Goal: Task Accomplishment & Management: Manage account settings

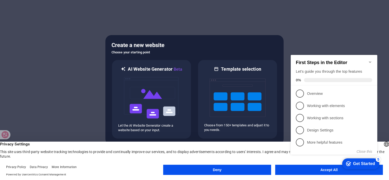
click at [297, 172] on appcues-checklist "Contextual help checklist present on screen" at bounding box center [335, 109] width 93 height 125
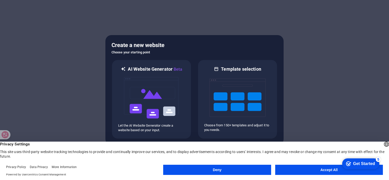
click at [301, 171] on button "Accept All" at bounding box center [329, 170] width 108 height 10
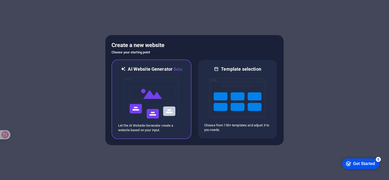
click at [168, 106] on img at bounding box center [152, 98] width 56 height 51
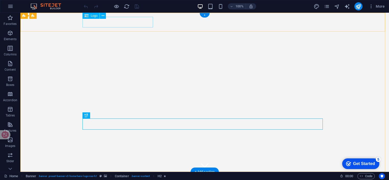
click at [97, 176] on div "[DOMAIN_NAME]" at bounding box center [205, 181] width 240 height 11
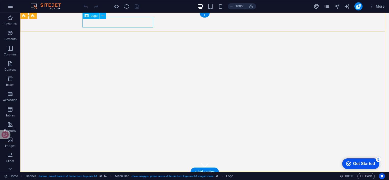
click at [87, 176] on div "[DOMAIN_NAME]" at bounding box center [205, 181] width 240 height 11
click at [89, 176] on div "[DOMAIN_NAME]" at bounding box center [205, 181] width 240 height 11
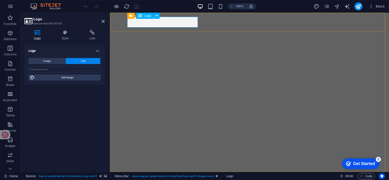
click at [131, 176] on div "[DOMAIN_NAME]" at bounding box center [249, 181] width 240 height 11
click at [60, 70] on input "text" at bounding box center [65, 69] width 72 height 6
type input "آ"
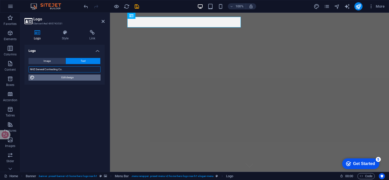
type input "NHZ General Contracting Co."
drag, startPoint x: 216, startPoint y: 119, endPoint x: 67, endPoint y: 77, distance: 155.2
click at [67, 77] on span "Edit design" at bounding box center [67, 78] width 63 height 6
select select "rem"
select select "700"
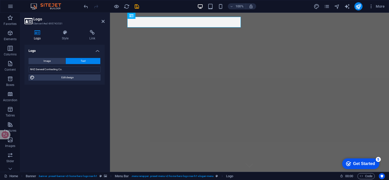
select select "px"
select select "rem"
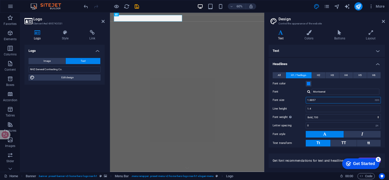
drag, startPoint x: 346, startPoint y: 100, endPoint x: 307, endPoint y: 99, distance: 39.2
click at [307, 99] on input "1.8857" at bounding box center [343, 100] width 75 height 6
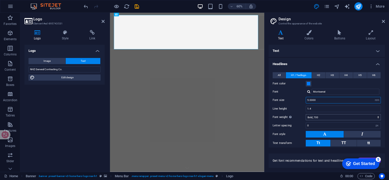
type input "5.0000"
click at [323, 117] on select "Thin, 100 Extra-light, 200 Light, 300 Regular, 400 Medium, 500 Semi-bold, 600 B…" at bounding box center [343, 117] width 75 height 6
select select "900"
click at [306, 114] on select "Thin, 100 Extra-light, 200 Light, 300 Regular, 400 Medium, 500 Semi-bold, 600 B…" at bounding box center [343, 117] width 75 height 6
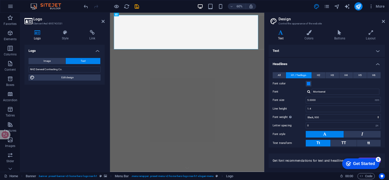
click at [318, 133] on button at bounding box center [325, 134] width 38 height 7
click at [342, 143] on span "TT" at bounding box center [344, 143] width 5 height 5
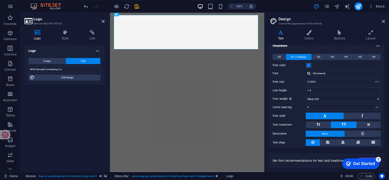
scroll to position [30, 0]
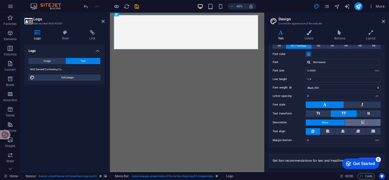
click at [355, 122] on button at bounding box center [363, 122] width 36 height 7
click at [356, 121] on button at bounding box center [363, 122] width 36 height 7
click at [330, 122] on button "None" at bounding box center [325, 123] width 39 height 6
click at [342, 131] on icon at bounding box center [343, 131] width 4 height 6
drag, startPoint x: 385, startPoint y: 131, endPoint x: 386, endPoint y: 145, distance: 13.3
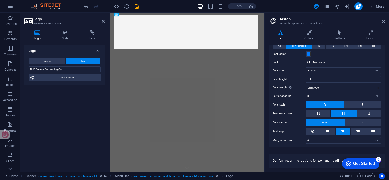
click at [386, 145] on div "Variants Text Colors Buttons Layout Text Standard Bold Links Font color Font Op…" at bounding box center [327, 99] width 125 height 146
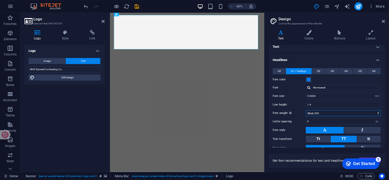
click at [341, 111] on select "Thin, 100 Extra-light, 200 Light, 300 Regular, 400 Medium, 500 Semi-bold, 600 B…" at bounding box center [343, 113] width 75 height 6
click at [341, 113] on select "Thin, 100 Extra-light, 200 Light, 300 Regular, 400 Medium, 500 Semi-bold, 600 B…" at bounding box center [343, 113] width 75 height 6
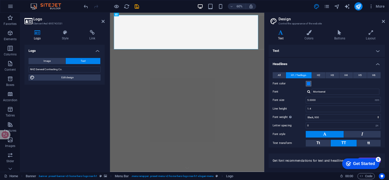
click at [309, 84] on span at bounding box center [309, 84] width 4 height 4
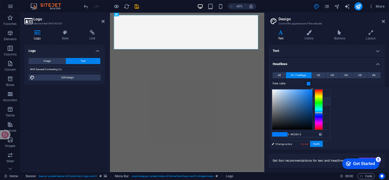
click at [312, 126] on div at bounding box center [292, 110] width 40 height 40
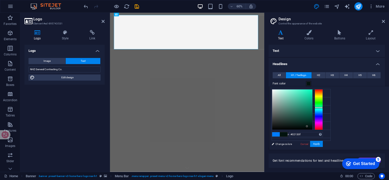
drag, startPoint x: 382, startPoint y: 111, endPoint x: 381, endPoint y: 107, distance: 3.6
click at [323, 107] on div at bounding box center [319, 109] width 8 height 41
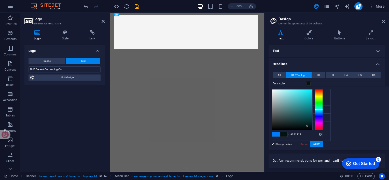
drag, startPoint x: 384, startPoint y: 107, endPoint x: 384, endPoint y: 110, distance: 2.6
click at [323, 110] on div at bounding box center [319, 109] width 8 height 1
type input "#24d9e1"
click at [312, 94] on div at bounding box center [292, 110] width 40 height 40
click at [318, 75] on span "H2" at bounding box center [318, 75] width 3 height 6
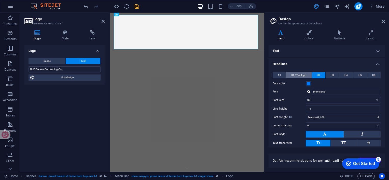
click at [299, 75] on span "H1 / Textlogo" at bounding box center [298, 75] width 15 height 6
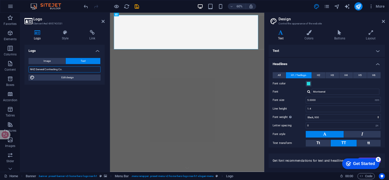
click at [74, 69] on input "NHZ General Contracting Co." at bounding box center [65, 69] width 72 height 6
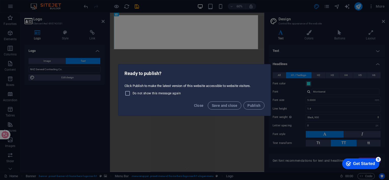
click at [85, 137] on div "Ready to publish? Click Publish to make the latest version of this website acce…" at bounding box center [194, 90] width 389 height 180
click at [226, 108] on button "Save and close" at bounding box center [225, 106] width 34 height 8
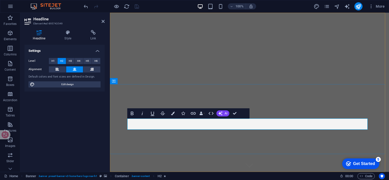
drag, startPoint x: 186, startPoint y: 124, endPoint x: 258, endPoint y: 126, distance: 71.8
drag, startPoint x: 184, startPoint y: 125, endPoint x: 315, endPoint y: 127, distance: 130.7
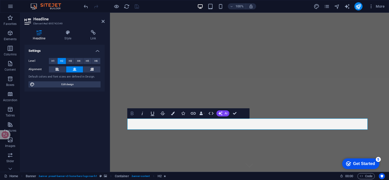
click at [133, 113] on icon "button" at bounding box center [132, 114] width 6 height 6
click at [133, 113] on icon "button" at bounding box center [132, 114] width 3 height 4
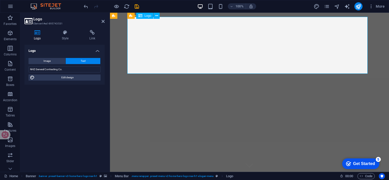
click at [69, 69] on input "NHZ General Contracting Co." at bounding box center [65, 69] width 72 height 6
click at [50, 60] on span "Image" at bounding box center [47, 61] width 7 height 6
select select "DISABLED_OPTION_VALUE"
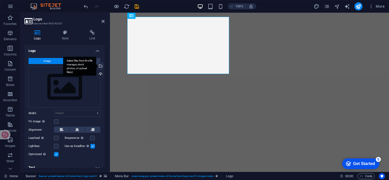
click at [100, 66] on div "Select files from the file manager, stock photos, or upload file(s)" at bounding box center [100, 67] width 8 height 8
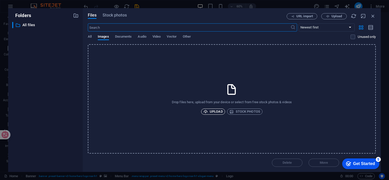
click at [220, 111] on span "Upload" at bounding box center [212, 112] width 19 height 6
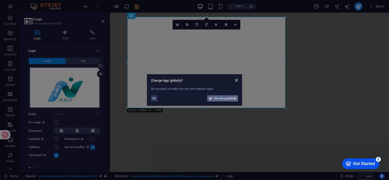
click at [222, 100] on span "Yes, change globally" at bounding box center [225, 99] width 23 height 6
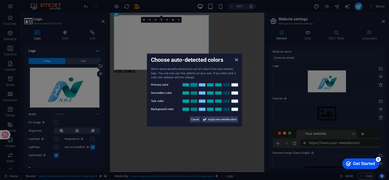
click at [195, 85] on link at bounding box center [194, 85] width 8 height 4
drag, startPoint x: 236, startPoint y: 60, endPoint x: 210, endPoint y: 78, distance: 32.2
click at [236, 60] on icon at bounding box center [236, 60] width 3 height 4
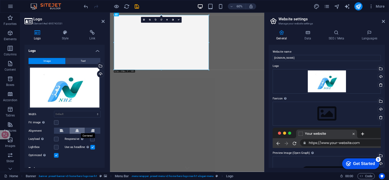
click at [77, 129] on icon at bounding box center [77, 131] width 4 height 6
click at [92, 147] on label at bounding box center [92, 147] width 5 height 5
click at [0, 0] on input "Use as headline The image will be wrapped in an H1 headline tag. Useful for giv…" at bounding box center [0, 0] width 0 height 0
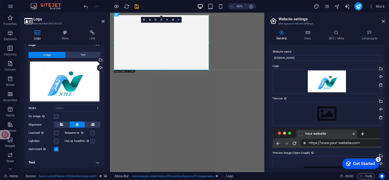
click at [95, 161] on h4 "Text" at bounding box center [64, 163] width 80 height 12
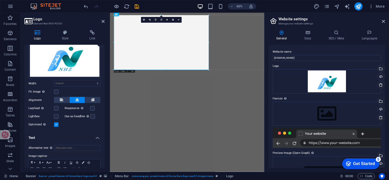
scroll to position [54, 0]
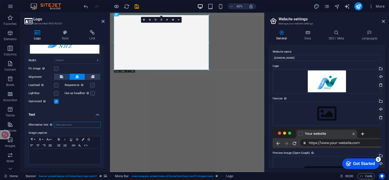
click at [81, 126] on input "Alternative text The alternative text is used by devices that cannot display im…" at bounding box center [77, 125] width 47 height 6
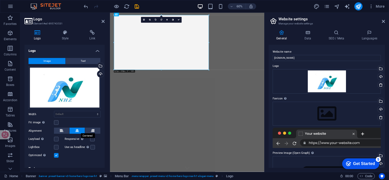
scroll to position [51, 0]
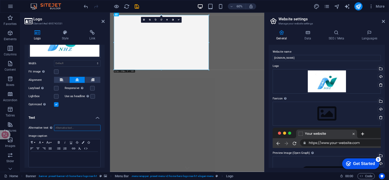
type input "a"
type input "NHZ General Contracting Co."
click at [75, 120] on h4 "Text" at bounding box center [64, 116] width 80 height 9
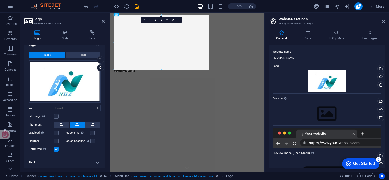
click at [96, 162] on h4 "Text" at bounding box center [64, 163] width 80 height 12
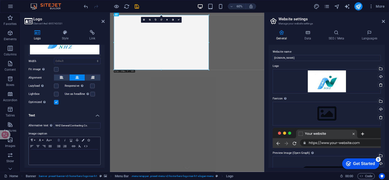
scroll to position [54, 0]
click at [64, 159] on div at bounding box center [65, 156] width 72 height 15
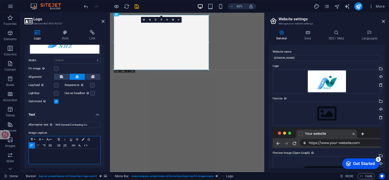
click at [38, 145] on icon "button" at bounding box center [37, 146] width 3 height 2
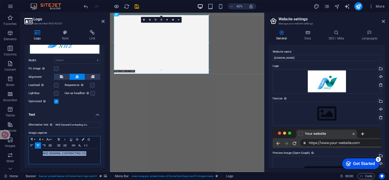
drag, startPoint x: 89, startPoint y: 153, endPoint x: 43, endPoint y: 155, distance: 46.1
click at [43, 155] on p "NHZ GENERAL CONTRACTING CO." at bounding box center [64, 154] width 66 height 5
click at [43, 138] on button "Font Family" at bounding box center [41, 140] width 8 height 6
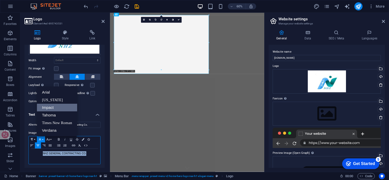
click at [59, 107] on link "Impact" at bounding box center [57, 108] width 40 height 8
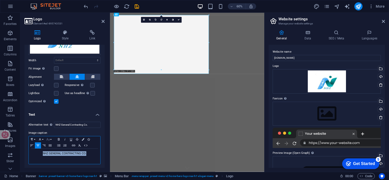
click at [52, 139] on button "Font Size" at bounding box center [49, 140] width 8 height 6
click at [56, 128] on link "48" at bounding box center [54, 128] width 18 height 8
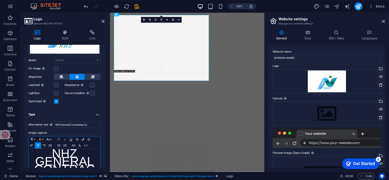
click at [59, 139] on icon "button" at bounding box center [59, 140] width 2 height 2
click at [43, 139] on button "Font Family" at bounding box center [41, 140] width 8 height 6
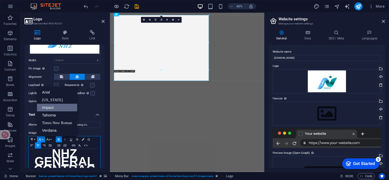
scroll to position [0, 0]
click at [50, 115] on link "Tahoma" at bounding box center [57, 116] width 40 height 8
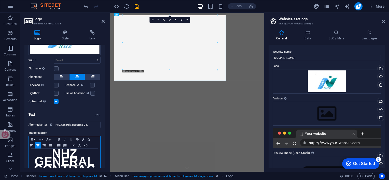
click at [43, 139] on button "Font Family" at bounding box center [41, 140] width 8 height 6
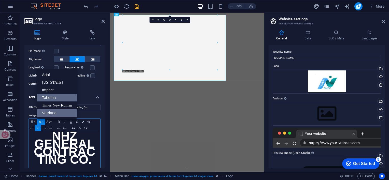
scroll to position [78, 0]
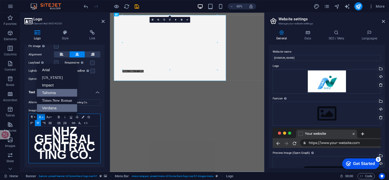
click at [56, 107] on link "Verdana" at bounding box center [57, 108] width 40 height 8
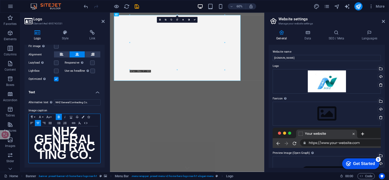
click at [79, 161] on p "NHZ GENERAL CONTRACTING CO." at bounding box center [64, 145] width 66 height 32
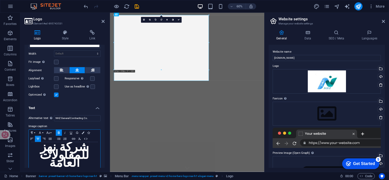
scroll to position [69, 0]
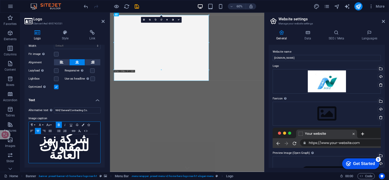
drag, startPoint x: 51, startPoint y: 156, endPoint x: 86, endPoint y: 141, distance: 38.4
click at [86, 141] on p "شركة نهز للمقاولات العامة" at bounding box center [64, 149] width 66 height 24
click at [51, 124] on button "Font Size" at bounding box center [49, 125] width 8 height 6
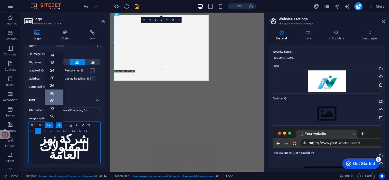
click at [55, 101] on link "60" at bounding box center [54, 101] width 18 height 8
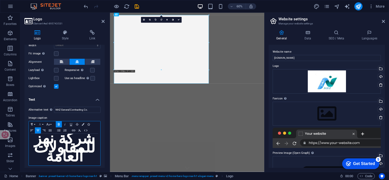
click at [43, 123] on button "Font Family" at bounding box center [41, 124] width 8 height 6
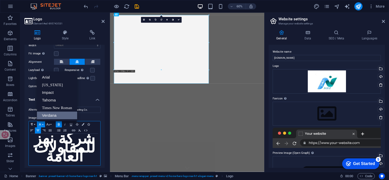
scroll to position [0, 0]
click at [55, 108] on link "Times New Roman" at bounding box center [57, 108] width 40 height 8
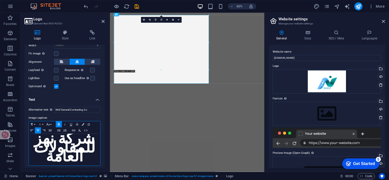
click at [44, 123] on button "Font Family" at bounding box center [41, 124] width 8 height 6
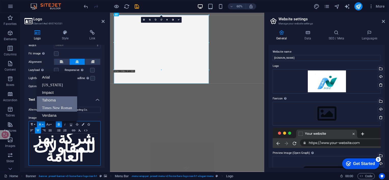
click at [51, 101] on link "Tahoma" at bounding box center [57, 101] width 40 height 8
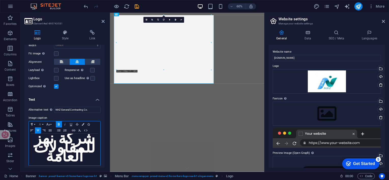
click at [43, 123] on icon "button" at bounding box center [40, 124] width 6 height 4
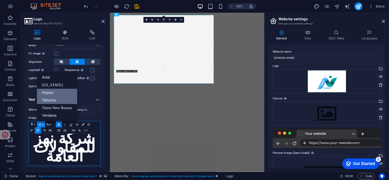
click at [55, 93] on link "Impact" at bounding box center [57, 93] width 40 height 8
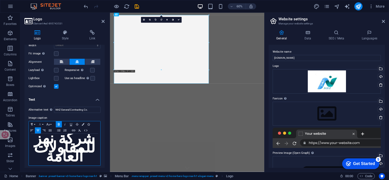
click at [44, 124] on button "Font Family" at bounding box center [41, 124] width 8 height 6
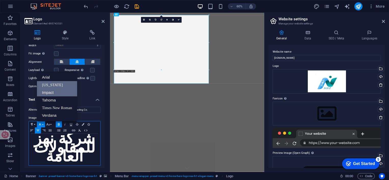
click at [61, 86] on link "[US_STATE]" at bounding box center [57, 85] width 40 height 8
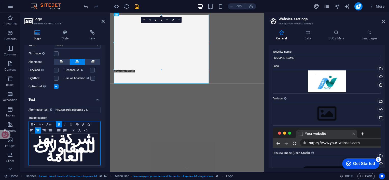
click at [43, 122] on icon "button" at bounding box center [40, 124] width 6 height 4
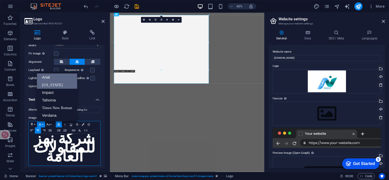
click at [53, 79] on link "Arial" at bounding box center [57, 78] width 40 height 8
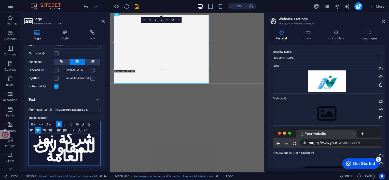
click at [42, 124] on icon "button" at bounding box center [40, 124] width 6 height 4
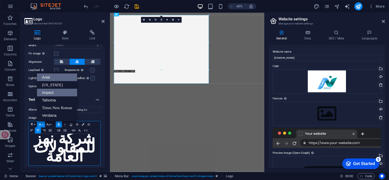
click at [50, 93] on link "Impact" at bounding box center [57, 93] width 40 height 8
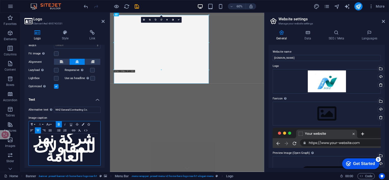
click at [43, 124] on button "Font Family" at bounding box center [41, 124] width 8 height 6
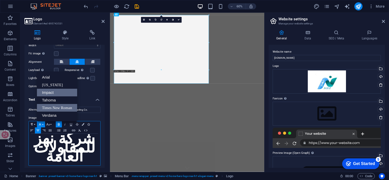
click at [57, 108] on link "Times New Roman" at bounding box center [57, 108] width 40 height 8
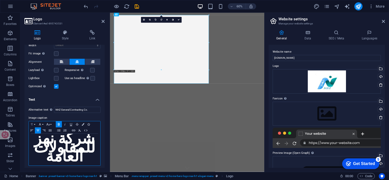
click at [35, 123] on button "Paragraph Format" at bounding box center [33, 124] width 8 height 6
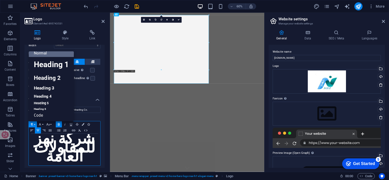
scroll to position [4, 0]
click at [71, 66] on link "Heading 1" at bounding box center [51, 64] width 45 height 15
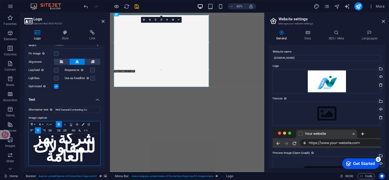
click at [51, 123] on button "Font Size" at bounding box center [49, 124] width 8 height 6
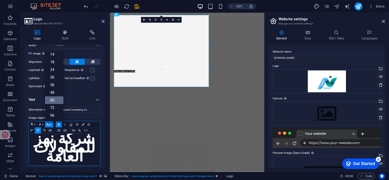
scroll to position [41, 0]
click at [52, 115] on link "96" at bounding box center [54, 116] width 18 height 8
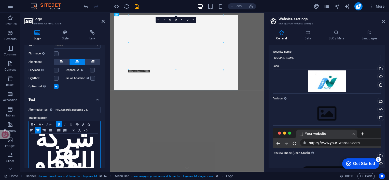
click at [52, 124] on button "Font Size" at bounding box center [49, 124] width 8 height 6
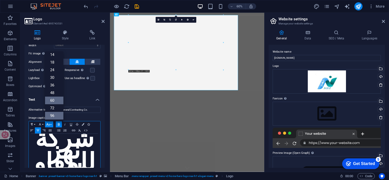
click at [55, 98] on link "60" at bounding box center [54, 101] width 18 height 8
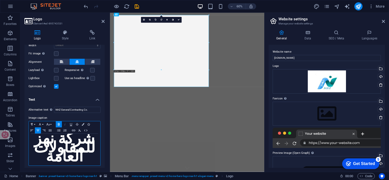
click at [65, 123] on icon "button" at bounding box center [65, 124] width 6 height 4
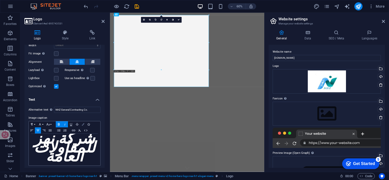
click at [82, 124] on icon "button" at bounding box center [83, 124] width 3 height 3
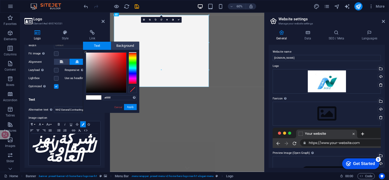
click at [133, 61] on div at bounding box center [133, 68] width 8 height 32
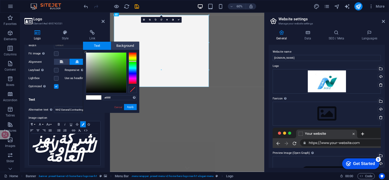
click at [131, 63] on div at bounding box center [133, 68] width 8 height 32
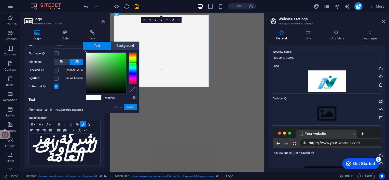
click at [123, 56] on div at bounding box center [106, 73] width 40 height 40
click at [131, 108] on button "Apply" at bounding box center [130, 107] width 13 height 6
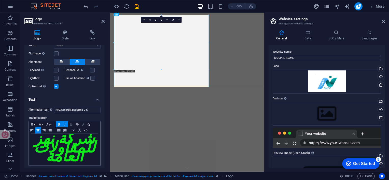
click at [84, 124] on icon "button" at bounding box center [83, 124] width 3 height 3
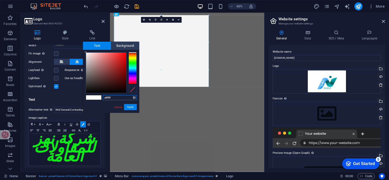
click at [134, 64] on div at bounding box center [133, 68] width 8 height 32
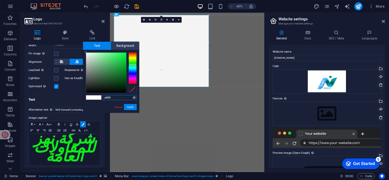
type input "#078826"
click at [124, 71] on div at bounding box center [106, 73] width 40 height 40
click at [131, 107] on button "Apply" at bounding box center [130, 107] width 13 height 6
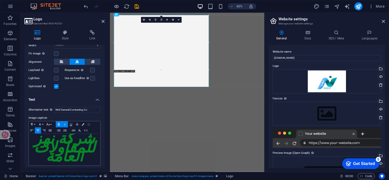
click at [88, 123] on icon "button" at bounding box center [88, 124] width 3 height 3
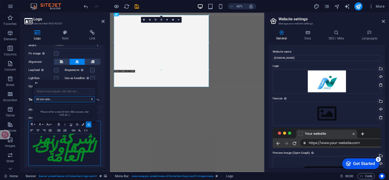
click at [87, 99] on select "All icon sets... IcoFont Ionicons FontAwesome Brands FontAwesome Duotone FontAw…" at bounding box center [64, 99] width 60 height 6
click at [34, 96] on select "All icon sets... IcoFont Ionicons FontAwesome Brands FontAwesome Duotone FontAw…" at bounding box center [64, 99] width 60 height 6
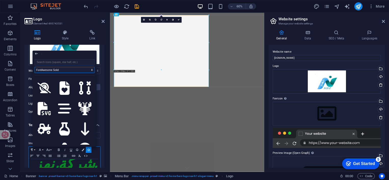
scroll to position [18, 0]
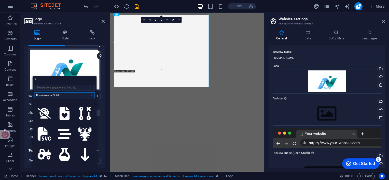
click at [66, 94] on select "All icon sets... IcoFont Ionicons FontAwesome Brands FontAwesome Duotone FontAw…" at bounding box center [64, 95] width 60 height 6
click at [34, 92] on select "All icon sets... IcoFont Ionicons FontAwesome Brands FontAwesome Duotone FontAw…" at bounding box center [64, 95] width 60 height 6
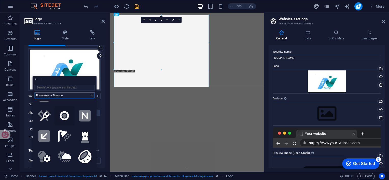
scroll to position [127, 0]
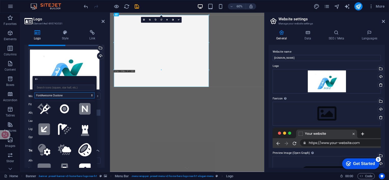
click at [69, 95] on select "All icon sets... IcoFont Ionicons FontAwesome Brands FontAwesome Duotone FontAw…" at bounding box center [64, 95] width 60 height 6
click at [34, 92] on select "All icon sets... IcoFont Ionicons FontAwesome Brands FontAwesome Duotone FontAw…" at bounding box center [64, 95] width 60 height 6
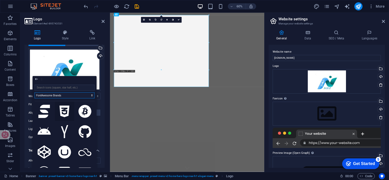
scroll to position [662, 0]
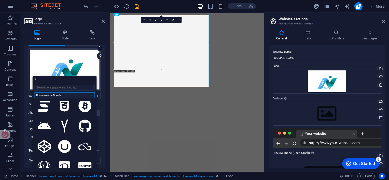
click at [76, 94] on select "All icon sets... IcoFont Ionicons FontAwesome Brands FontAwesome Duotone FontAw…" at bounding box center [64, 95] width 60 height 6
click at [34, 92] on select "All icon sets... IcoFont Ionicons FontAwesome Brands FontAwesome Duotone FontAw…" at bounding box center [64, 95] width 60 height 6
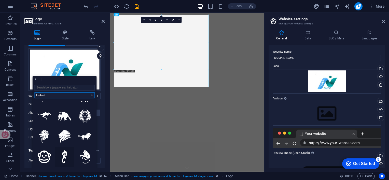
scroll to position [739, 0]
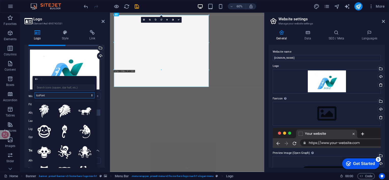
click at [77, 96] on select "All icon sets... IcoFont Ionicons FontAwesome Brands FontAwesome Duotone FontAw…" at bounding box center [64, 95] width 60 height 6
click at [34, 92] on select "All icon sets... IcoFont Ionicons FontAwesome Brands FontAwesome Duotone FontAw…" at bounding box center [64, 95] width 60 height 6
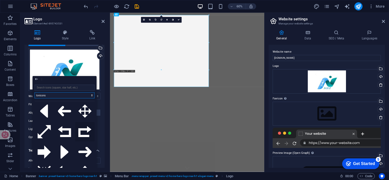
scroll to position [993, 0]
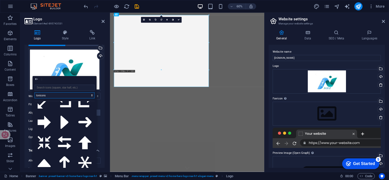
click at [84, 93] on select "All icon sets... IcoFont Ionicons FontAwesome Brands FontAwesome Duotone FontAw…" at bounding box center [64, 95] width 60 height 6
click at [34, 92] on select "All icon sets... IcoFont Ionicons FontAwesome Brands FontAwesome Duotone FontAw…" at bounding box center [64, 95] width 60 height 6
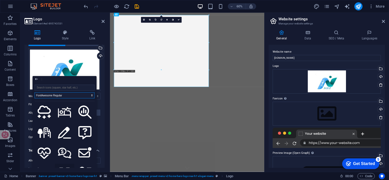
scroll to position [1019, 0]
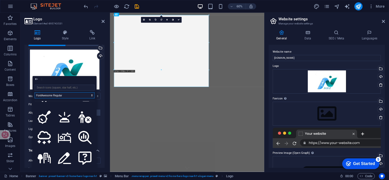
click at [77, 96] on select "All icon sets... IcoFont Ionicons FontAwesome Brands FontAwesome Duotone FontAw…" at bounding box center [64, 95] width 60 height 6
click at [34, 92] on select "All icon sets... IcoFont Ionicons FontAwesome Brands FontAwesome Duotone FontAw…" at bounding box center [64, 95] width 60 height 6
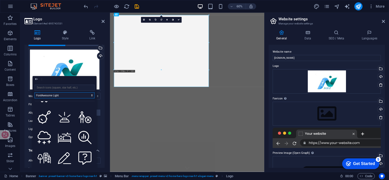
click at [74, 94] on select "All icon sets... IcoFont Ionicons FontAwesome Brands FontAwesome Duotone FontAw…" at bounding box center [64, 95] width 60 height 6
click at [34, 92] on select "All icon sets... IcoFont Ionicons FontAwesome Brands FontAwesome Duotone FontAw…" at bounding box center [64, 95] width 60 height 6
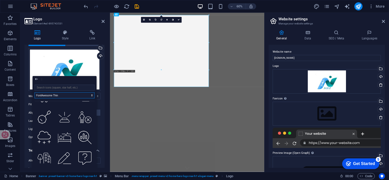
click at [74, 96] on select "All icon sets... IcoFont Ionicons FontAwesome Brands FontAwesome Duotone FontAw…" at bounding box center [64, 95] width 60 height 6
select select "font-awesome-sharp-solid"
click at [34, 92] on select "All icon sets... IcoFont Ionicons FontAwesome Brands FontAwesome Duotone FontAw…" at bounding box center [64, 95] width 60 height 6
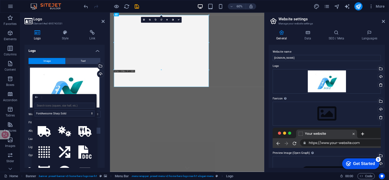
scroll to position [1019, 0]
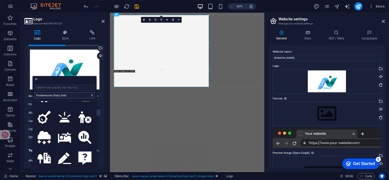
click at [78, 93] on select "All icon sets... IcoFont Ionicons FontAwesome Brands FontAwesome Duotone FontAw…" at bounding box center [64, 95] width 60 height 6
click at [34, 92] on select "All icon sets... IcoFont Ionicons FontAwesome Brands FontAwesome Duotone FontAw…" at bounding box center [64, 95] width 60 height 6
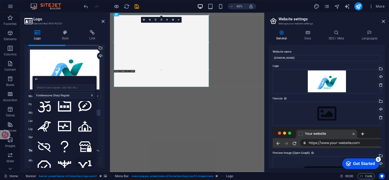
scroll to position [1121, 0]
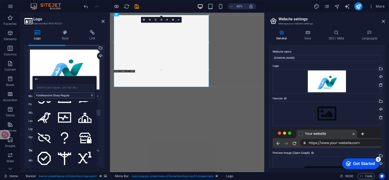
click at [78, 94] on select "All icon sets... IcoFont Ionicons FontAwesome Brands FontAwesome Duotone FontAw…" at bounding box center [64, 95] width 60 height 6
click at [34, 92] on select "All icon sets... IcoFont Ionicons FontAwesome Brands FontAwesome Duotone FontAw…" at bounding box center [64, 95] width 60 height 6
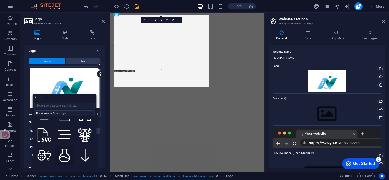
scroll to position [25, 0]
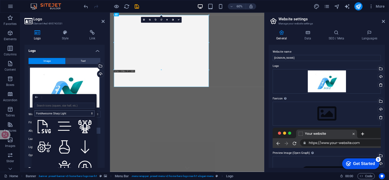
click at [71, 112] on select "All icon sets... IcoFont Ionicons FontAwesome Brands FontAwesome Duotone FontAw…" at bounding box center [64, 114] width 60 height 6
click at [34, 111] on select "All icon sets... IcoFont Ionicons FontAwesome Brands FontAwesome Duotone FontAw…" at bounding box center [64, 114] width 60 height 6
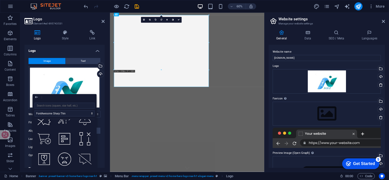
scroll to position [611, 0]
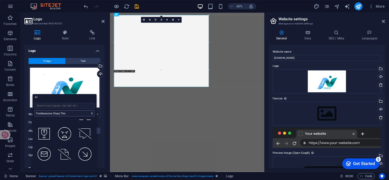
click at [71, 113] on select "All icon sets... IcoFont Ionicons FontAwesome Brands FontAwesome Duotone FontAw…" at bounding box center [64, 114] width 60 height 6
select select "font-awesome-regular"
click at [34, 111] on select "All icon sets... IcoFont Ionicons FontAwesome Brands FontAwesome Duotone FontAw…" at bounding box center [64, 114] width 60 height 6
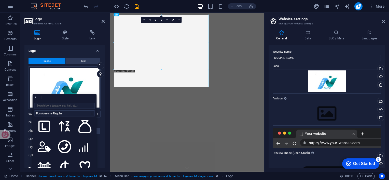
scroll to position [509, 0]
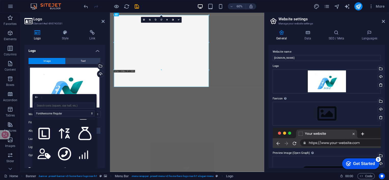
click at [42, 169] on icon at bounding box center [43, 174] width 13 height 11
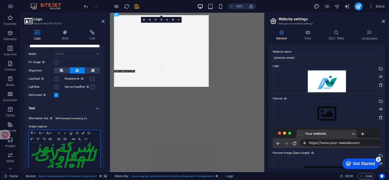
scroll to position [71, 0]
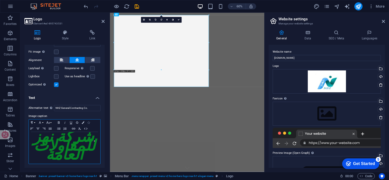
click at [89, 122] on icon "button" at bounding box center [88, 122] width 3 height 3
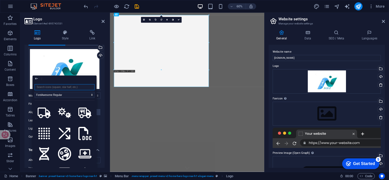
scroll to position [0, 0]
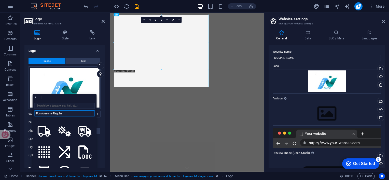
click at [86, 114] on select "All icon sets... IcoFont Ionicons FontAwesome Brands FontAwesome Duotone FontAw…" at bounding box center [64, 114] width 60 height 6
select select
click at [34, 111] on select "All icon sets... IcoFont Ionicons FontAwesome Brands FontAwesome Duotone FontAw…" at bounding box center [64, 114] width 60 height 6
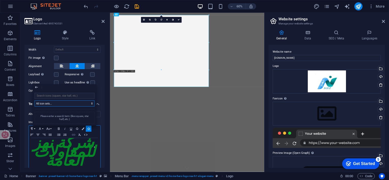
scroll to position [71, 0]
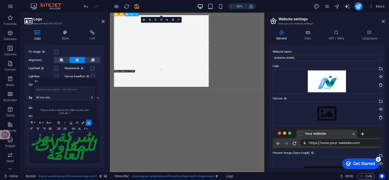
click at [89, 123] on button "Icons" at bounding box center [89, 123] width 6 height 6
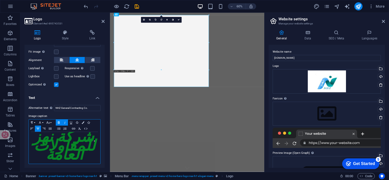
click at [49, 159] on span "شركة نهز للمقاولات العامة" at bounding box center [64, 146] width 62 height 35
click at [34, 121] on button "Paragraph Format" at bounding box center [33, 123] width 8 height 6
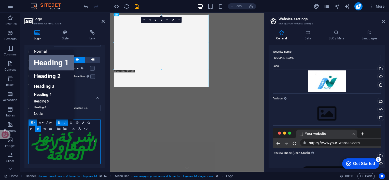
scroll to position [4, 0]
click at [35, 121] on button "Paragraph Format" at bounding box center [33, 123] width 8 height 6
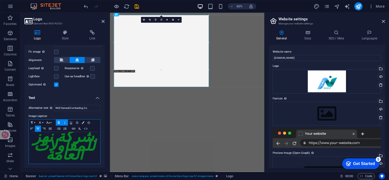
click at [59, 162] on span "شركة نهز للمقاولات العامة" at bounding box center [64, 146] width 62 height 35
click at [56, 76] on label at bounding box center [56, 76] width 5 height 5
click at [0, 0] on input "Lightbox" at bounding box center [0, 0] width 0 height 0
click at [93, 75] on label at bounding box center [92, 76] width 5 height 5
click at [0, 0] on input "Use as headline The image will be wrapped in an H1 headline tag. Useful for giv…" at bounding box center [0, 0] width 0 height 0
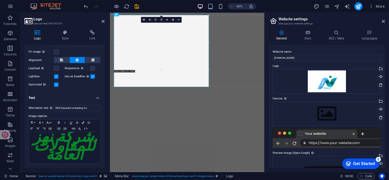
click at [92, 68] on label at bounding box center [92, 68] width 5 height 5
click at [0, 0] on input "Responsive Automatically load retina image and smartphone optimized sizes." at bounding box center [0, 0] width 0 height 0
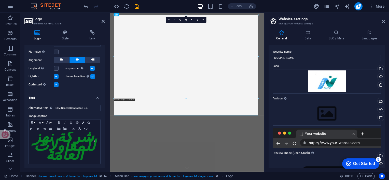
click at [92, 69] on label at bounding box center [92, 68] width 5 height 5
click at [0, 0] on input "Responsive Automatically load retina image and smartphone optimized sizes." at bounding box center [0, 0] width 0 height 0
click at [58, 68] on label at bounding box center [56, 68] width 5 height 5
click at [0, 0] on input "Lazyload Loading images after the page loads improves page speed." at bounding box center [0, 0] width 0 height 0
click at [58, 68] on label at bounding box center [56, 68] width 5 height 5
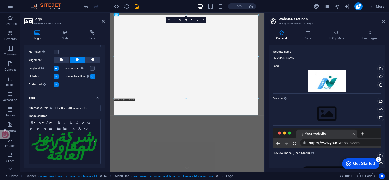
click at [0, 0] on input "Lazyload Loading images after the page loads improves page speed." at bounding box center [0, 0] width 0 height 0
click at [57, 52] on label at bounding box center [56, 52] width 5 height 5
click at [0, 0] on input "Fit image Automatically fit image to a fixed width and height" at bounding box center [0, 0] width 0 height 0
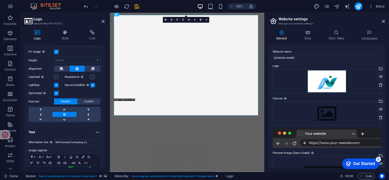
click at [63, 113] on link at bounding box center [64, 114] width 24 height 5
click at [86, 112] on link at bounding box center [89, 114] width 24 height 5
click at [44, 114] on link at bounding box center [41, 114] width 24 height 5
click at [63, 110] on link at bounding box center [64, 109] width 24 height 5
click at [64, 118] on link at bounding box center [64, 119] width 24 height 5
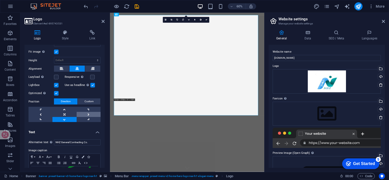
click at [85, 112] on link at bounding box center [89, 114] width 24 height 5
click at [65, 115] on link at bounding box center [64, 114] width 24 height 5
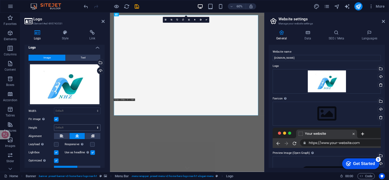
scroll to position [0, 0]
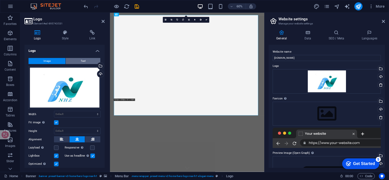
click at [81, 59] on span "Text" at bounding box center [83, 61] width 5 height 6
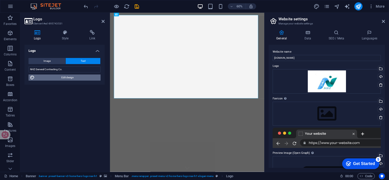
click at [76, 78] on span "Edit design" at bounding box center [67, 78] width 63 height 6
select select "rem"
select select "900"
select select "px"
select select "rem"
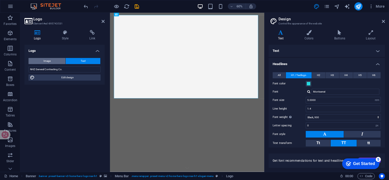
click at [49, 60] on span "Image" at bounding box center [47, 61] width 7 height 6
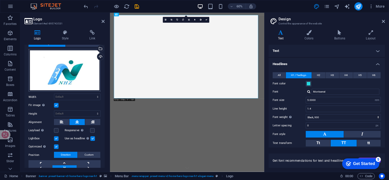
scroll to position [25, 0]
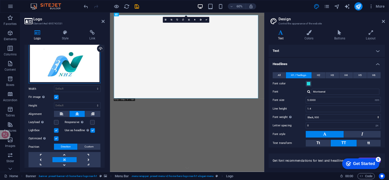
click at [85, 72] on div "Drag files here, click to choose files or select files from Files or our free s…" at bounding box center [65, 62] width 72 height 43
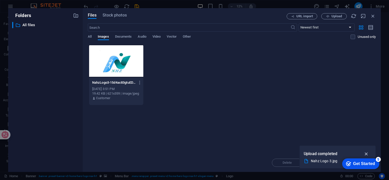
click at [367, 154] on icon "button" at bounding box center [367, 154] width 6 height 6
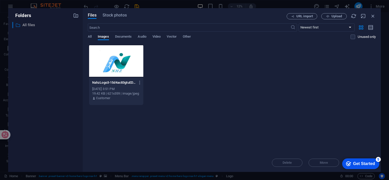
click at [29, 23] on p "All files" at bounding box center [45, 25] width 47 height 6
click at [29, 24] on p "All files" at bounding box center [45, 25] width 47 height 6
drag, startPoint x: 29, startPoint y: 24, endPoint x: 88, endPoint y: 35, distance: 60.0
click at [88, 35] on span "All" at bounding box center [90, 37] width 4 height 7
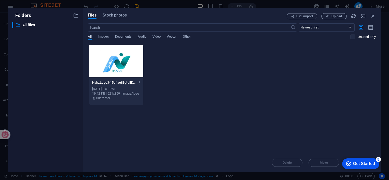
click at [90, 36] on span "All" at bounding box center [90, 37] width 4 height 7
click at [99, 36] on span "Images" at bounding box center [103, 37] width 11 height 7
drag, startPoint x: 354, startPoint y: 161, endPoint x: 364, endPoint y: 102, distance: 59.8
click at [364, 156] on html "checkmark Get Started 5 First Steps in the Editor Let's guide you through the t…" at bounding box center [360, 163] width 42 height 15
click at [375, 162] on div "checkmark Get Started 5" at bounding box center [360, 164] width 37 height 11
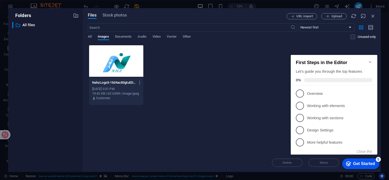
click at [369, 60] on icon "Minimize checklist" at bounding box center [370, 62] width 4 height 4
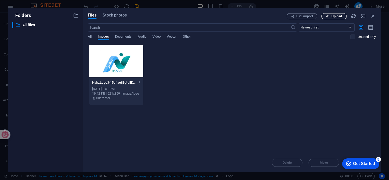
click at [329, 17] on icon "button" at bounding box center [327, 16] width 3 height 3
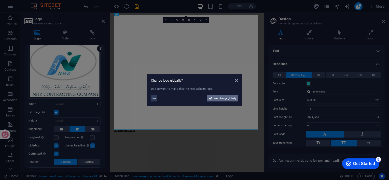
click at [219, 98] on span "Yes, change globally" at bounding box center [225, 99] width 23 height 6
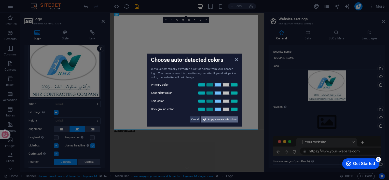
click at [205, 117] on icon at bounding box center [205, 119] width 4 height 6
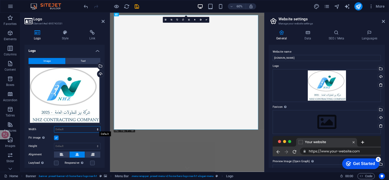
click at [97, 128] on select "Default auto px rem % em vh vw" at bounding box center [77, 130] width 46 height 6
click at [54, 127] on select "Default auto px rem % em vh vw" at bounding box center [77, 130] width 46 height 6
select select "DISABLED_OPTION_VALUE"
click at [137, 14] on icon at bounding box center [137, 14] width 2 height 3
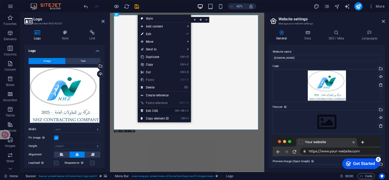
drag, startPoint x: 69, startPoint y: 167, endPoint x: 153, endPoint y: 112, distance: 100.6
click at [153, 112] on link "Ctrl Alt C Edit CSS" at bounding box center [155, 111] width 34 height 8
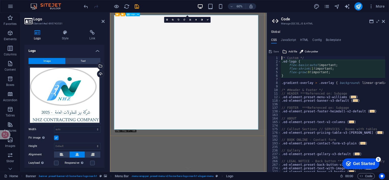
type textarea "flex-basis: auto!important;"
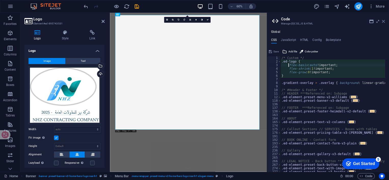
drag, startPoint x: 383, startPoint y: 21, endPoint x: 273, endPoint y: 8, distance: 110.7
click at [383, 21] on icon at bounding box center [383, 21] width 3 height 4
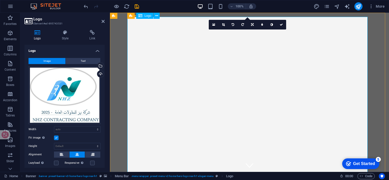
click at [89, 82] on div "Drag files here, click to choose files or select files from Files or our free s…" at bounding box center [65, 95] width 72 height 58
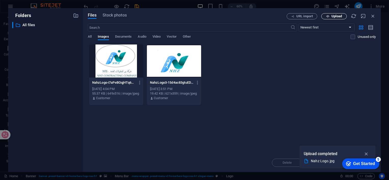
click at [330, 17] on span "Upload" at bounding box center [334, 16] width 21 height 3
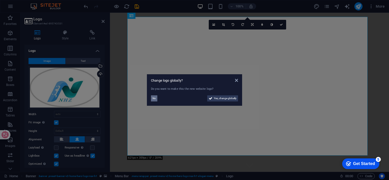
click at [154, 99] on span "No" at bounding box center [154, 99] width 3 height 6
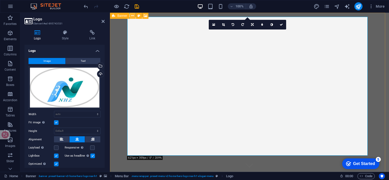
click at [132, 16] on icon at bounding box center [132, 15] width 3 height 5
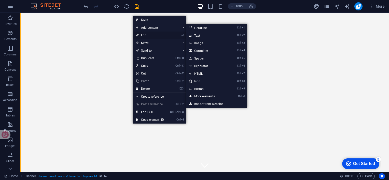
click at [156, 34] on link "⏎ Edit" at bounding box center [150, 36] width 34 height 8
select select "vh"
select select "header"
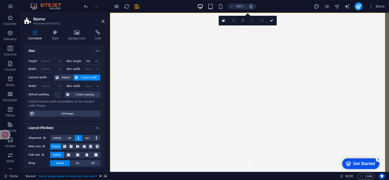
click at [242, 20] on icon at bounding box center [242, 20] width 3 height 3
click at [244, 28] on icon at bounding box center [242, 28] width 3 height 3
click at [224, 19] on icon at bounding box center [223, 21] width 3 height 4
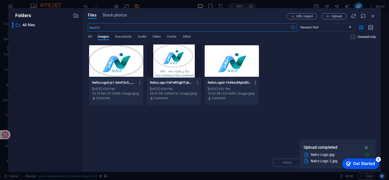
click at [255, 83] on icon "button" at bounding box center [255, 82] width 5 height 5
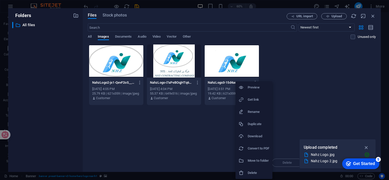
click at [159, 140] on div at bounding box center [194, 90] width 389 height 180
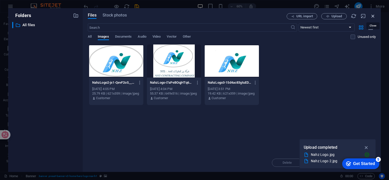
click at [373, 17] on icon "button" at bounding box center [373, 16] width 6 height 6
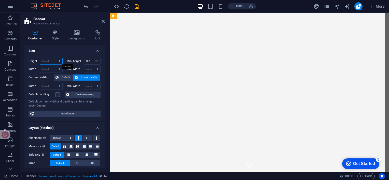
click at [60, 61] on select "Default px rem % vh vw" at bounding box center [51, 61] width 22 height 6
select select "%"
click at [54, 58] on select "Default px rem % vh vw" at bounding box center [51, 61] width 22 height 6
type input "50"
click at [50, 69] on select "Default px rem % em vh vw" at bounding box center [51, 69] width 22 height 6
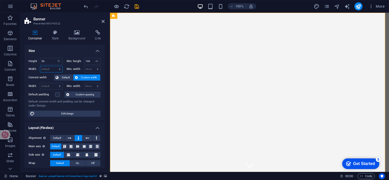
select select "%"
click at [54, 66] on select "Default px rem % em vh vw" at bounding box center [51, 69] width 22 height 6
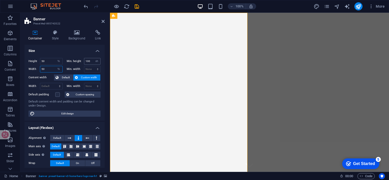
type input "50"
click at [92, 61] on input "100" at bounding box center [92, 61] width 16 height 6
drag, startPoint x: 92, startPoint y: 61, endPoint x: 75, endPoint y: 59, distance: 16.4
click at [76, 60] on div "Min. height 100 None px rem % vh vw" at bounding box center [84, 61] width 34 height 7
type input "50"
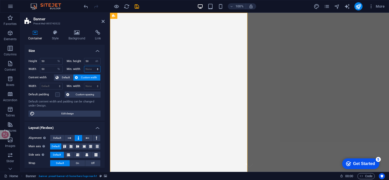
click at [88, 68] on select "None px rem % vh vw" at bounding box center [92, 69] width 16 height 6
select select "%"
click at [92, 66] on select "None px rem % vh vw" at bounding box center [92, 69] width 16 height 6
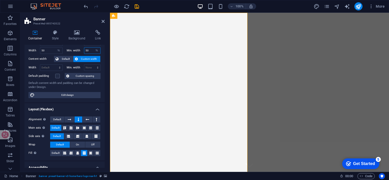
scroll to position [25, 0]
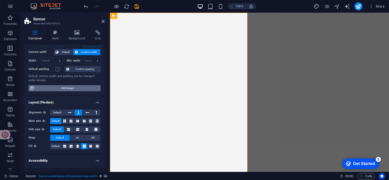
type input "50"
click at [64, 89] on span "Edit design" at bounding box center [67, 88] width 63 height 6
select select "rem"
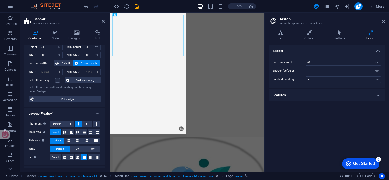
scroll to position [0, 0]
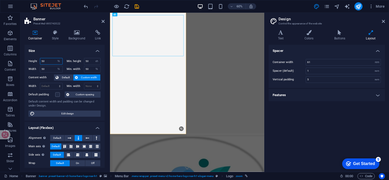
drag, startPoint x: 46, startPoint y: 60, endPoint x: 28, endPoint y: 59, distance: 18.4
click at [28, 59] on div "Height 50 Default px rem % vh vw Min. height 50 None px rem % vh vw Width 50 De…" at bounding box center [64, 87] width 80 height 67
type input "100"
click at [91, 61] on input "50" at bounding box center [92, 61] width 16 height 6
drag, startPoint x: 91, startPoint y: 61, endPoint x: 79, endPoint y: 59, distance: 11.6
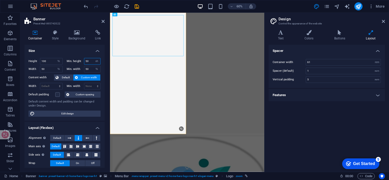
click at [80, 59] on div "Min. height 50 None px rem % vh vw" at bounding box center [84, 61] width 34 height 7
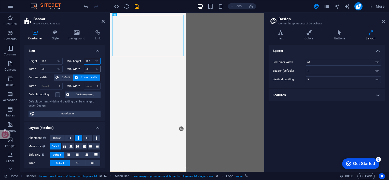
type input "100"
drag, startPoint x: 89, startPoint y: 69, endPoint x: 80, endPoint y: 67, distance: 9.1
click at [80, 67] on div "Min. width 50 None px rem % vh vw" at bounding box center [84, 69] width 34 height 7
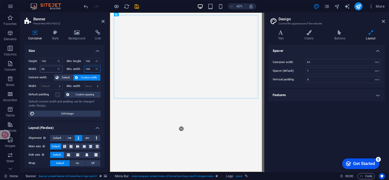
type input "100"
drag, startPoint x: 45, startPoint y: 70, endPoint x: 34, endPoint y: 69, distance: 10.7
click at [36, 69] on div "Width 50 Default px rem % em vh vw" at bounding box center [46, 69] width 34 height 7
type input "100"
click at [50, 86] on select "Default px rem % em vh vw" at bounding box center [51, 86] width 22 height 6
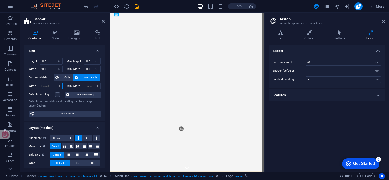
select select "%"
click at [54, 83] on select "Default px rem % em vh vw" at bounding box center [51, 86] width 22 height 6
type input "100"
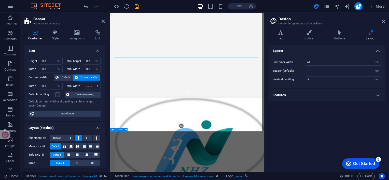
scroll to position [127, 0]
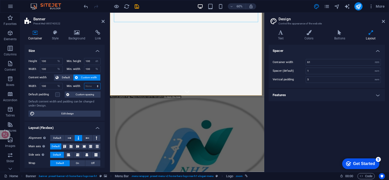
click at [93, 84] on select "None px rem % vh vw" at bounding box center [92, 86] width 16 height 6
select select "%"
click at [92, 83] on select "None px rem % vh vw" at bounding box center [92, 86] width 16 height 6
type input "100"
click at [57, 93] on label at bounding box center [57, 94] width 5 height 5
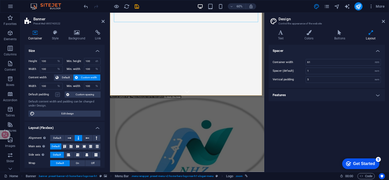
click at [0, 0] on input "Default padding" at bounding box center [0, 0] width 0 height 0
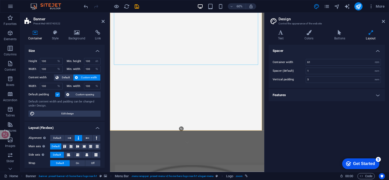
scroll to position [0, 0]
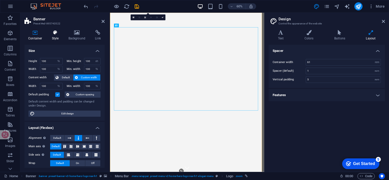
click at [58, 35] on icon at bounding box center [55, 32] width 15 height 5
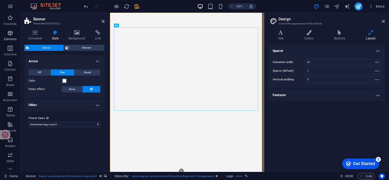
click at [10, 38] on p "Elements" at bounding box center [10, 39] width 13 height 4
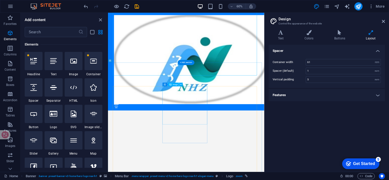
scroll to position [306, 0]
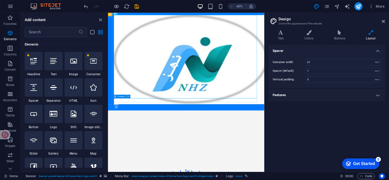
click at [121, 97] on span "Container" at bounding box center [121, 97] width 8 height 2
click at [128, 96] on icon at bounding box center [129, 96] width 2 height 3
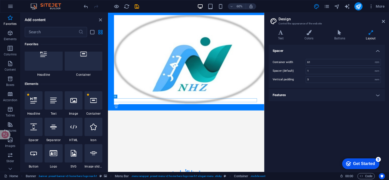
scroll to position [0, 0]
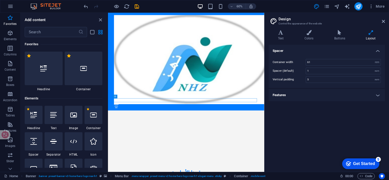
click at [75, 70] on div at bounding box center [84, 69] width 38 height 34
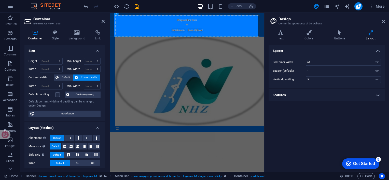
scroll to position [341, 0]
click at [56, 33] on icon at bounding box center [55, 32] width 15 height 5
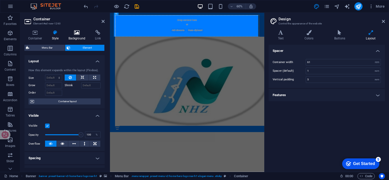
click at [76, 35] on h4 "Background" at bounding box center [78, 35] width 27 height 11
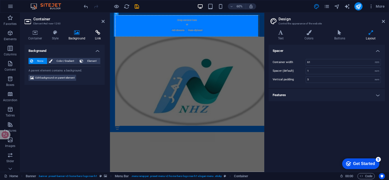
click at [97, 36] on h4 "Link" at bounding box center [97, 35] width 13 height 11
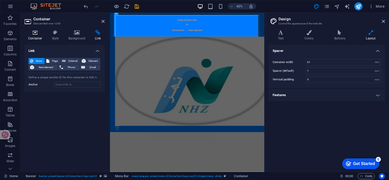
click at [36, 36] on h4 "Container" at bounding box center [36, 35] width 24 height 11
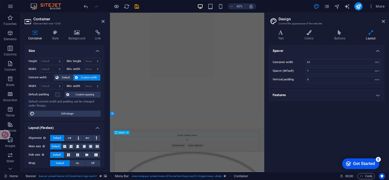
scroll to position [61, 0]
click at [131, 14] on span "Logo" at bounding box center [132, 15] width 4 height 2
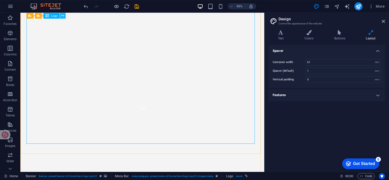
click at [62, 17] on icon at bounding box center [62, 15] width 3 height 5
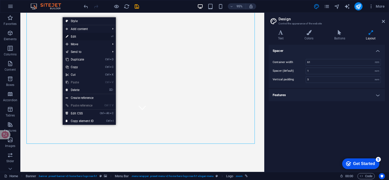
click at [79, 37] on link "⏎ Edit" at bounding box center [80, 37] width 34 height 8
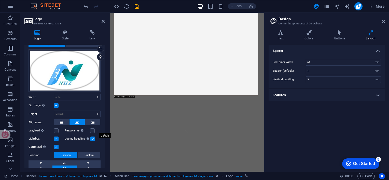
scroll to position [25, 0]
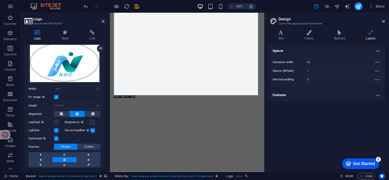
click at [92, 129] on label at bounding box center [92, 130] width 5 height 5
click at [0, 0] on input "Use as headline The image will be wrapped in an H1 headline tag. Useful for giv…" at bounding box center [0, 0] width 0 height 0
click at [56, 130] on label at bounding box center [56, 130] width 5 height 5
click at [0, 0] on input "Lightbox" at bounding box center [0, 0] width 0 height 0
click at [55, 138] on label at bounding box center [56, 139] width 5 height 5
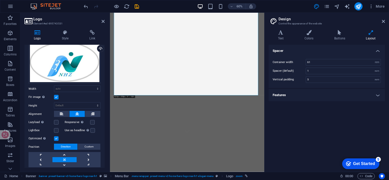
click at [0, 0] on input "Optimized Images are compressed to improve page speed." at bounding box center [0, 0] width 0 height 0
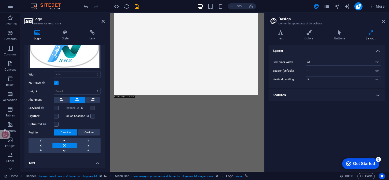
scroll to position [51, 0]
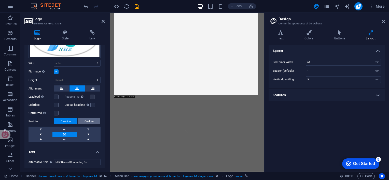
click at [86, 121] on span "Custom" at bounding box center [89, 121] width 9 height 6
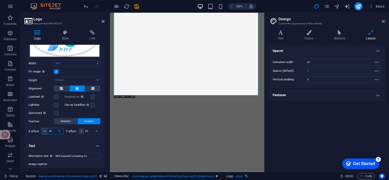
drag, startPoint x: 53, startPoint y: 131, endPoint x: 47, endPoint y: 131, distance: 5.9
click at [47, 131] on div "50 px rem % vh vw" at bounding box center [52, 131] width 22 height 7
type input "20"
drag, startPoint x: 89, startPoint y: 132, endPoint x: 81, endPoint y: 133, distance: 7.9
click at [81, 133] on div "50 px rem % vh vw" at bounding box center [90, 131] width 22 height 7
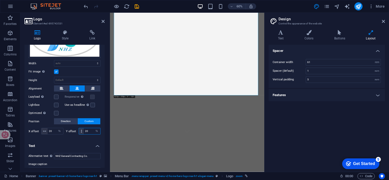
type input "20"
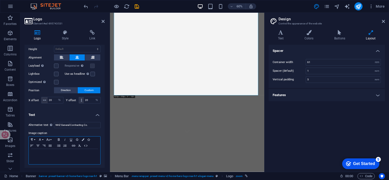
click at [59, 158] on div at bounding box center [65, 156] width 72 height 15
click at [42, 138] on icon "button" at bounding box center [40, 140] width 6 height 4
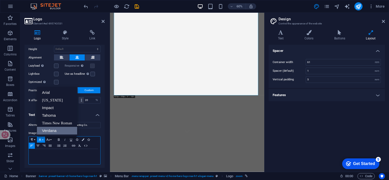
click at [51, 131] on link "Verdana" at bounding box center [57, 131] width 40 height 8
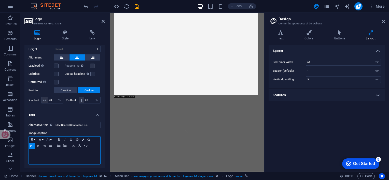
click at [50, 138] on icon "button" at bounding box center [48, 140] width 6 height 4
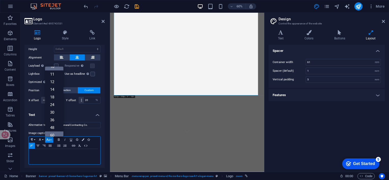
click at [56, 132] on link "60" at bounding box center [54, 136] width 18 height 8
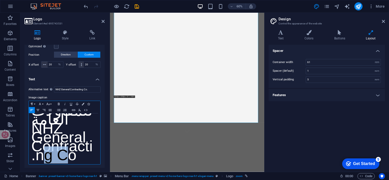
scroll to position [22, 0]
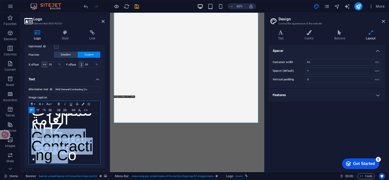
drag, startPoint x: 77, startPoint y: 160, endPoint x: 41, endPoint y: 123, distance: 51.9
click at [34, 120] on span "NHZ General Contracting Co." at bounding box center [61, 142] width 61 height 44
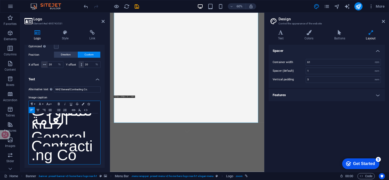
scroll to position [32, 0]
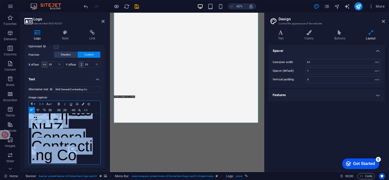
click at [44, 103] on button "Font Family" at bounding box center [41, 104] width 8 height 6
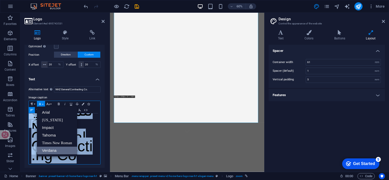
scroll to position [0, 0]
click at [52, 142] on link "Times New Roman" at bounding box center [57, 143] width 40 height 8
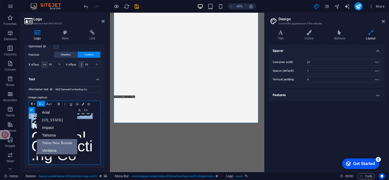
scroll to position [16, 0]
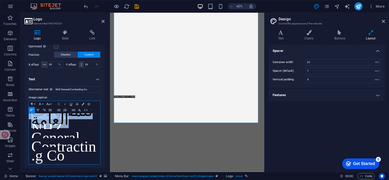
click at [58, 105] on icon "button" at bounding box center [59, 104] width 6 height 4
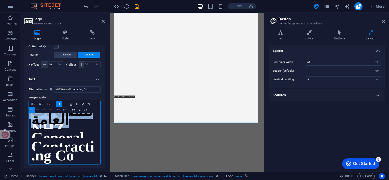
click at [52, 103] on button "Font Size" at bounding box center [49, 104] width 8 height 6
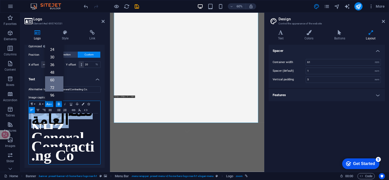
click at [55, 88] on link "72" at bounding box center [54, 88] width 18 height 8
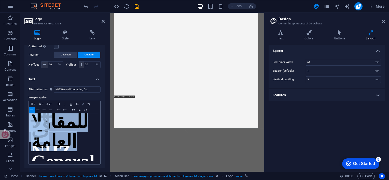
click at [81, 103] on button "Colors" at bounding box center [83, 104] width 6 height 6
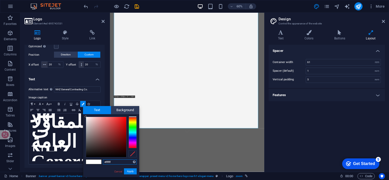
click at [133, 137] on div at bounding box center [133, 133] width 8 height 32
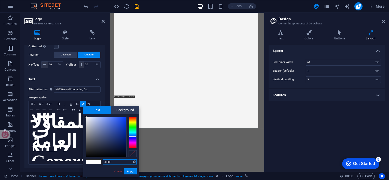
click at [132, 134] on div at bounding box center [133, 133] width 8 height 32
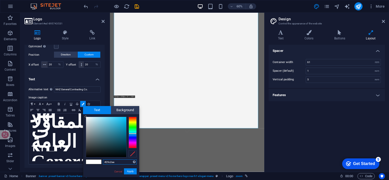
click at [119, 120] on div at bounding box center [106, 137] width 40 height 40
drag, startPoint x: 38, startPoint y: 264, endPoint x: 133, endPoint y: 171, distance: 132.9
click at [133, 171] on button "Apply" at bounding box center [130, 172] width 13 height 6
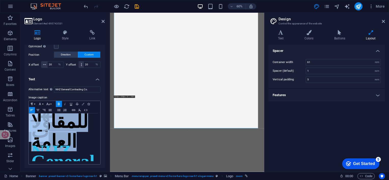
click at [85, 103] on button "Colors" at bounding box center [83, 104] width 6 height 6
type input "#ffffff"
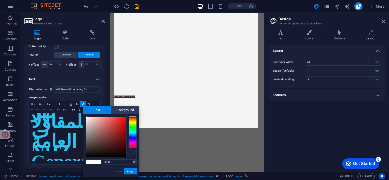
click at [87, 162] on span at bounding box center [90, 162] width 8 height 4
click at [131, 172] on button "Apply" at bounding box center [130, 172] width 13 height 6
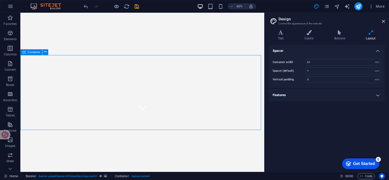
scroll to position [220, 0]
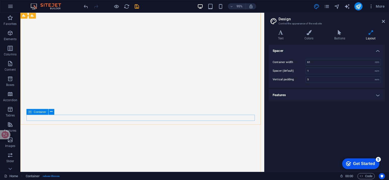
scroll to position [144, 0]
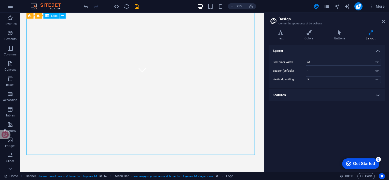
scroll to position [93, 0]
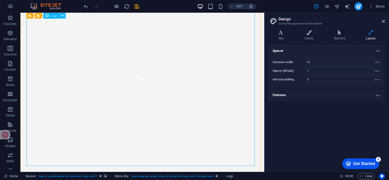
click at [63, 15] on icon at bounding box center [62, 15] width 3 height 5
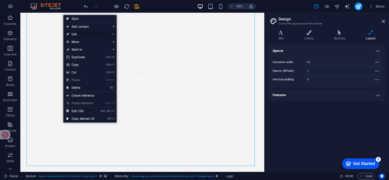
click at [86, 35] on link "⏎ Edit" at bounding box center [80, 35] width 34 height 8
select select "%"
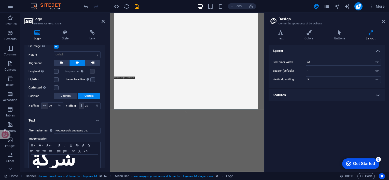
scroll to position [118, 0]
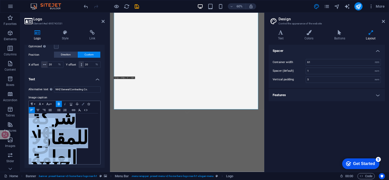
click at [83, 103] on icon "button" at bounding box center [83, 104] width 3 height 3
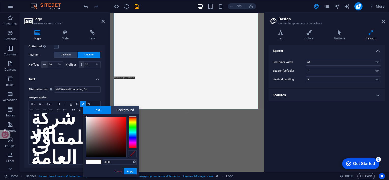
click at [96, 161] on span at bounding box center [98, 162] width 8 height 4
click at [129, 170] on button "Apply" at bounding box center [130, 172] width 13 height 6
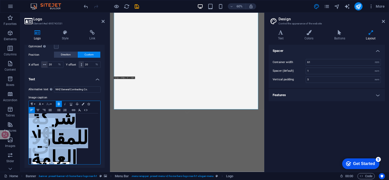
click at [52, 104] on button "Font Size" at bounding box center [49, 104] width 8 height 6
click at [53, 104] on button "Font Size" at bounding box center [49, 104] width 8 height 6
click at [42, 102] on icon "button" at bounding box center [40, 104] width 6 height 4
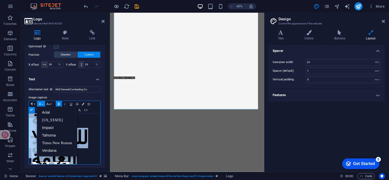
click at [43, 102] on icon "button" at bounding box center [40, 104] width 6 height 4
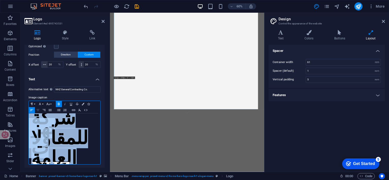
click at [39, 109] on icon "button" at bounding box center [38, 110] width 6 height 4
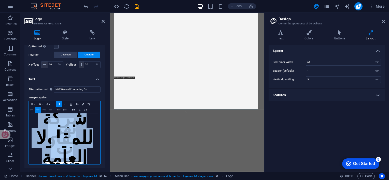
click at [78, 108] on icon "button" at bounding box center [80, 110] width 6 height 4
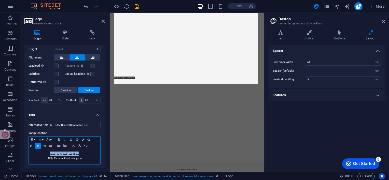
click at [42, 139] on button "Font Family" at bounding box center [41, 140] width 8 height 6
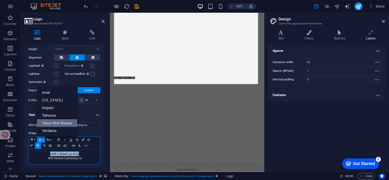
click at [57, 121] on link "Times New Roman" at bounding box center [57, 123] width 40 height 8
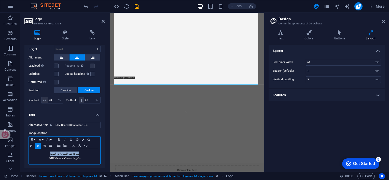
click at [52, 139] on button "Font Size" at bounding box center [49, 140] width 8 height 6
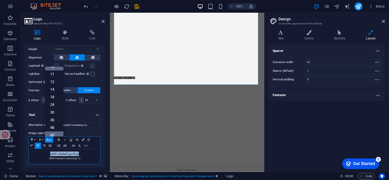
scroll to position [41, 0]
click at [56, 121] on link "72" at bounding box center [54, 124] width 18 height 8
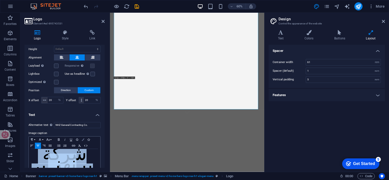
click at [83, 140] on icon "button" at bounding box center [83, 140] width 3 height 3
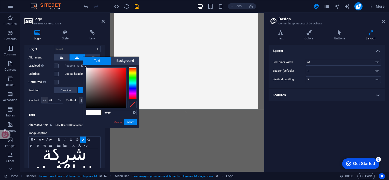
click at [92, 113] on span at bounding box center [90, 113] width 8 height 4
click at [131, 122] on button "Apply" at bounding box center [130, 122] width 13 height 6
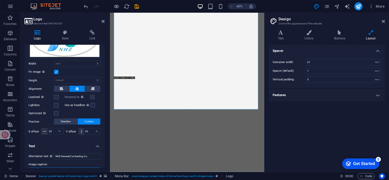
scroll to position [6, 0]
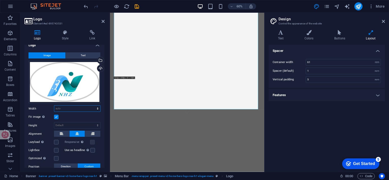
click at [82, 107] on select "Default auto px rem % em vh vw" at bounding box center [77, 109] width 46 height 6
select select "%"
click at [92, 106] on select "Default auto px rem % em vh vw" at bounding box center [77, 109] width 46 height 6
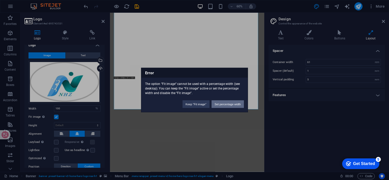
click at [231, 104] on button "Set percentage width" at bounding box center [228, 105] width 32 height 8
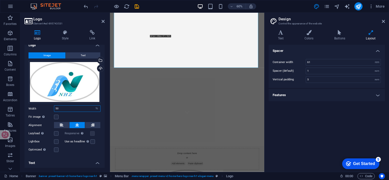
type input "50"
click at [99, 117] on div "Fit image Automatically fit image to a fixed width and height" at bounding box center [65, 117] width 72 height 6
click at [58, 117] on label at bounding box center [56, 117] width 5 height 5
click at [0, 0] on input "Fit image Automatically fit image to a fixed width and height" at bounding box center [0, 0] width 0 height 0
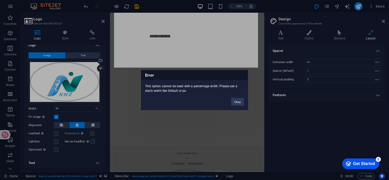
click at [58, 117] on div "Error This option cannot be used with a percentage width. Please use a static w…" at bounding box center [194, 90] width 389 height 180
click at [236, 100] on button "Okay" at bounding box center [237, 102] width 13 height 8
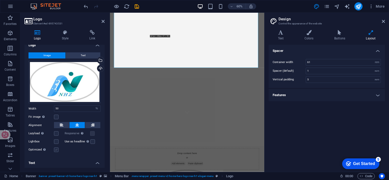
click at [56, 150] on label at bounding box center [56, 150] width 5 height 5
click at [0, 0] on input "Optimized Images are compressed to improve page speed." at bounding box center [0, 0] width 0 height 0
click at [92, 133] on label at bounding box center [92, 133] width 5 height 5
click at [0, 0] on input "Responsive Automatically load retina image and smartphone optimized sizes." at bounding box center [0, 0] width 0 height 0
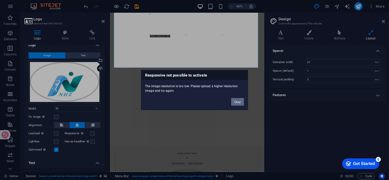
click at [235, 102] on button "Okay" at bounding box center [237, 102] width 13 height 8
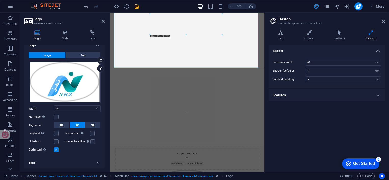
click at [92, 142] on label at bounding box center [92, 142] width 5 height 5
click at [0, 0] on input "Use as headline The image will be wrapped in an H1 headline tag. Useful for giv…" at bounding box center [0, 0] width 0 height 0
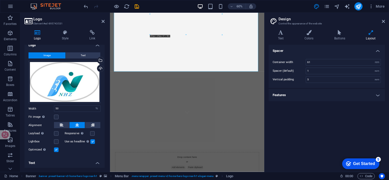
click at [75, 156] on div "Image Text Drag files here, click to choose files or select files from Files or…" at bounding box center [64, 102] width 80 height 109
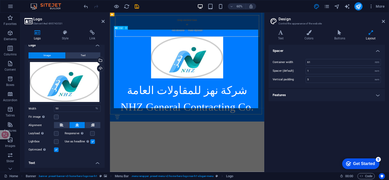
scroll to position [347, 0]
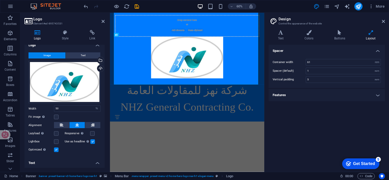
click at [92, 142] on label at bounding box center [92, 142] width 5 height 5
click at [0, 0] on input "Use as headline The image will be wrapped in an H1 headline tag. Useful for giv…" at bounding box center [0, 0] width 0 height 0
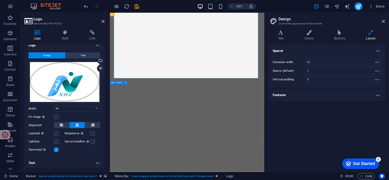
scroll to position [35, 0]
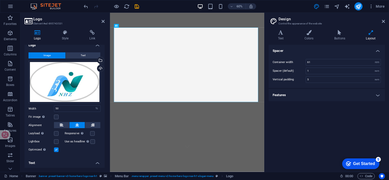
click at [54, 149] on label at bounding box center [56, 150] width 5 height 5
click at [0, 0] on input "Optimized Images are compressed to improve page speed." at bounding box center [0, 0] width 0 height 0
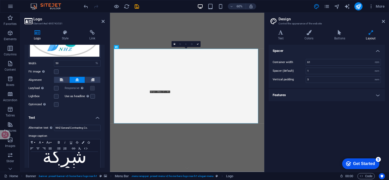
scroll to position [76, 0]
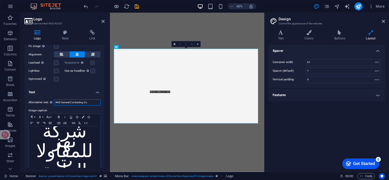
drag, startPoint x: 91, startPoint y: 103, endPoint x: 44, endPoint y: 104, distance: 46.6
click at [44, 104] on div "Alternative text The alternative text is used by devices that cannot display im…" at bounding box center [65, 103] width 72 height 6
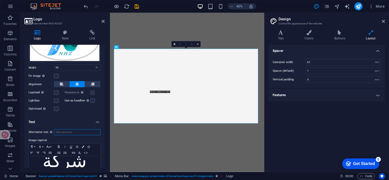
scroll to position [39, 0]
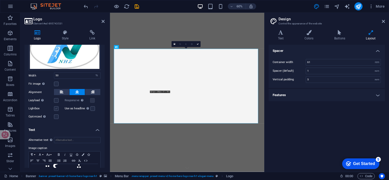
click at [55, 108] on label at bounding box center [56, 108] width 5 height 5
click at [0, 0] on input "Lightbox" at bounding box center [0, 0] width 0 height 0
click at [56, 100] on label at bounding box center [56, 100] width 5 height 5
click at [0, 0] on input "Lazyload Loading images after the page loads improves page speed." at bounding box center [0, 0] width 0 height 0
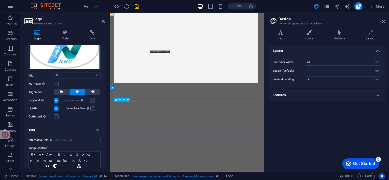
scroll to position [0, 0]
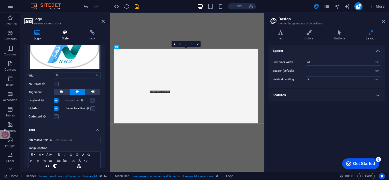
click at [65, 35] on h4 "Style" at bounding box center [66, 35] width 28 height 11
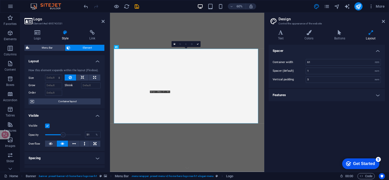
drag, startPoint x: 81, startPoint y: 134, endPoint x: 63, endPoint y: 132, distance: 18.1
click at [63, 132] on span at bounding box center [63, 134] width 5 height 5
drag, startPoint x: 62, startPoint y: 132, endPoint x: 52, endPoint y: 134, distance: 9.8
click at [52, 134] on span at bounding box center [51, 134] width 5 height 5
drag, startPoint x: 53, startPoint y: 135, endPoint x: 56, endPoint y: 134, distance: 2.8
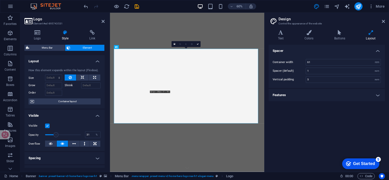
click at [56, 134] on span at bounding box center [55, 134] width 5 height 5
drag, startPoint x: 55, startPoint y: 134, endPoint x: 67, endPoint y: 134, distance: 11.5
click at [67, 134] on span at bounding box center [67, 134] width 5 height 5
click at [64, 135] on span at bounding box center [64, 134] width 5 height 5
drag, startPoint x: 91, startPoint y: 135, endPoint x: 81, endPoint y: 135, distance: 9.4
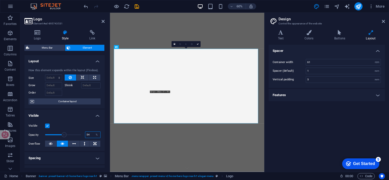
click at [81, 135] on div "Opacity 54 %" at bounding box center [65, 135] width 72 height 8
type input "50"
click at [51, 143] on icon at bounding box center [51, 144] width 4 height 6
click at [63, 144] on icon at bounding box center [63, 144] width 4 height 6
click at [73, 144] on icon at bounding box center [74, 144] width 4 height 6
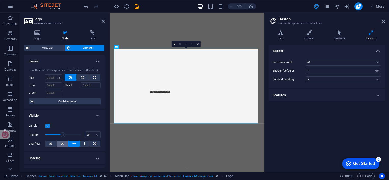
click at [63, 144] on icon at bounding box center [63, 144] width 4 height 6
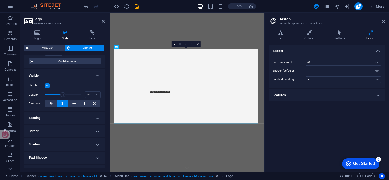
scroll to position [51, 0]
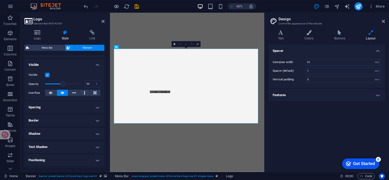
click at [97, 119] on h4 "Border" at bounding box center [64, 121] width 80 height 12
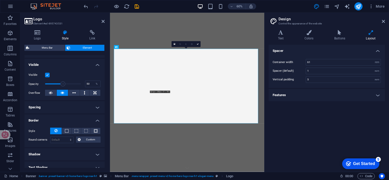
click at [96, 109] on h4 "Spacing" at bounding box center [64, 107] width 80 height 12
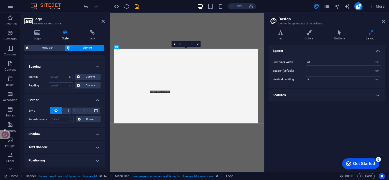
scroll to position [102, 0]
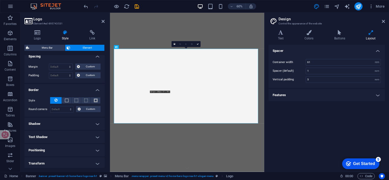
click at [95, 122] on h4 "Shadow" at bounding box center [64, 124] width 80 height 12
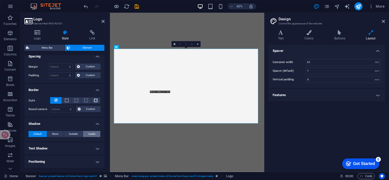
click at [88, 133] on span "Inside" at bounding box center [91, 134] width 7 height 6
type input "2"
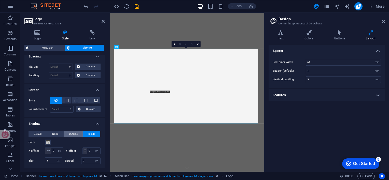
click at [71, 133] on span "Outside" at bounding box center [73, 134] width 9 height 6
click at [88, 133] on span "Inside" at bounding box center [91, 134] width 7 height 6
click at [48, 142] on span at bounding box center [48, 143] width 4 height 4
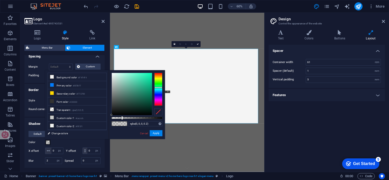
click at [158, 88] on div at bounding box center [158, 89] width 8 height 33
type input "rgba(88, 232, 190, 0.2)"
click at [137, 77] on div at bounding box center [132, 94] width 40 height 42
click at [154, 133] on button "Apply" at bounding box center [156, 133] width 13 height 6
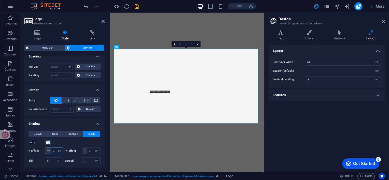
drag, startPoint x: 75, startPoint y: 151, endPoint x: 53, endPoint y: 146, distance: 22.9
click at [50, 148] on div "0 px rem vh vw" at bounding box center [54, 151] width 18 height 7
type input "1"
type input "50"
click at [87, 154] on input "0" at bounding box center [93, 151] width 13 height 6
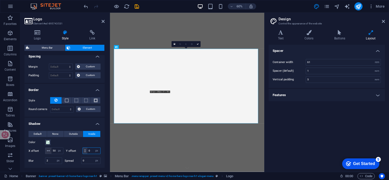
drag, startPoint x: 62, startPoint y: 157, endPoint x: 49, endPoint y: 157, distance: 12.2
click at [83, 154] on div "0 px rem vh vw" at bounding box center [92, 151] width 18 height 7
type input "50"
click at [78, 144] on div "Color" at bounding box center [65, 143] width 72 height 6
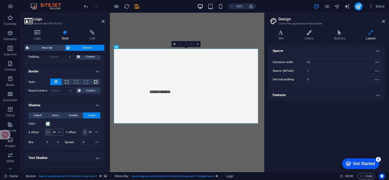
scroll to position [127, 0]
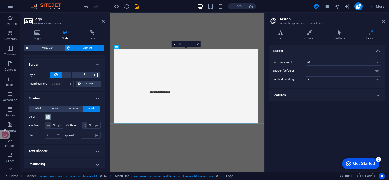
click at [47, 117] on span at bounding box center [48, 117] width 4 height 4
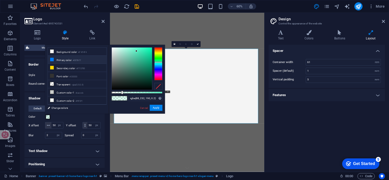
click at [72, 58] on li "Primary color #007BFF" at bounding box center [77, 60] width 59 height 8
type input "#007bff"
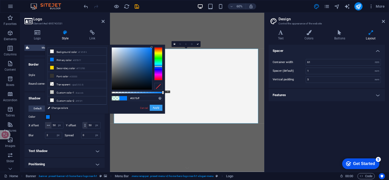
click at [157, 107] on button "Apply" at bounding box center [156, 108] width 13 height 6
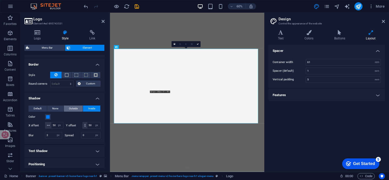
click at [75, 108] on span "Outside" at bounding box center [73, 109] width 9 height 6
drag, startPoint x: 63, startPoint y: 124, endPoint x: 50, endPoint y: 122, distance: 13.4
click at [50, 122] on div "50 px rem vh vw" at bounding box center [54, 125] width 18 height 7
type input "20"
drag, startPoint x: 58, startPoint y: 130, endPoint x: 49, endPoint y: 129, distance: 9.0
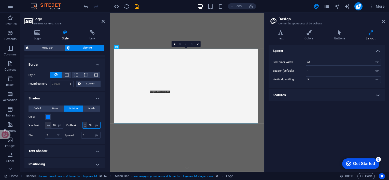
click at [83, 129] on div "50 px rem vh vw" at bounding box center [92, 125] width 18 height 7
type input "20"
drag, startPoint x: 49, startPoint y: 141, endPoint x: 38, endPoint y: 139, distance: 10.8
click at [38, 139] on div "Blur 2 px rem % vh vw" at bounding box center [46, 135] width 34 height 7
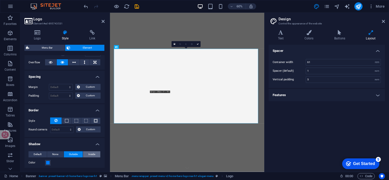
scroll to position [76, 0]
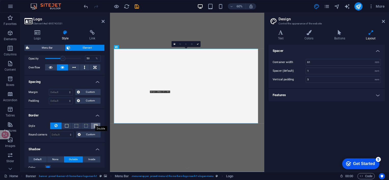
type input "50"
click at [95, 125] on span at bounding box center [96, 126] width 4 height 4
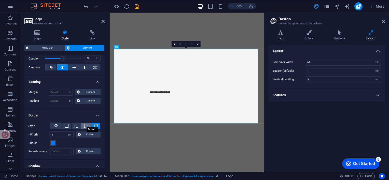
click at [87, 126] on span at bounding box center [86, 126] width 4 height 4
click at [77, 125] on span at bounding box center [77, 126] width 4 height 4
click at [94, 125] on span at bounding box center [96, 126] width 4 height 4
click at [59, 125] on button at bounding box center [55, 126] width 11 height 7
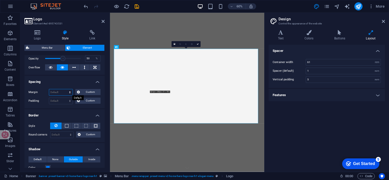
click at [70, 92] on select "Default auto px % rem vw vh Custom" at bounding box center [60, 92] width 23 height 6
select select "%"
click at [65, 89] on select "Default auto px % rem vw vh Custom" at bounding box center [60, 92] width 23 height 6
type input "100"
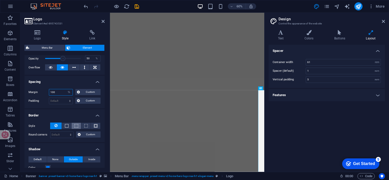
scroll to position [277, 0]
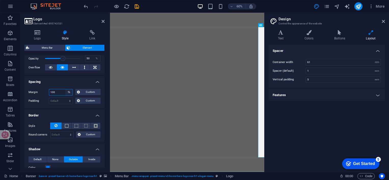
click at [69, 93] on select "Default auto px % rem vw vh Custom" at bounding box center [68, 92] width 7 height 6
select select "default"
click at [65, 89] on select "Default auto px % rem vw vh Custom" at bounding box center [68, 92] width 7 height 6
select select "DISABLED_OPTION_VALUE"
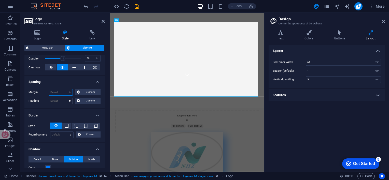
scroll to position [0, 0]
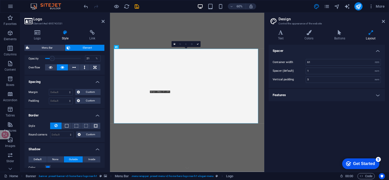
drag, startPoint x: 63, startPoint y: 59, endPoint x: 52, endPoint y: 56, distance: 11.1
click at [52, 56] on span at bounding box center [52, 58] width 5 height 5
drag, startPoint x: 53, startPoint y: 59, endPoint x: 82, endPoint y: 60, distance: 28.8
click at [83, 60] on span at bounding box center [80, 58] width 5 height 5
drag, startPoint x: 80, startPoint y: 60, endPoint x: 72, endPoint y: 60, distance: 8.2
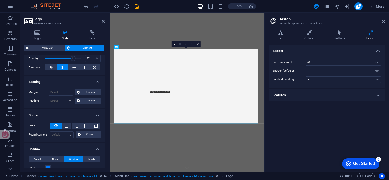
click at [72, 60] on span at bounding box center [73, 58] width 5 height 5
drag, startPoint x: 72, startPoint y: 59, endPoint x: 69, endPoint y: 59, distance: 3.6
click at [69, 59] on span at bounding box center [68, 58] width 5 height 5
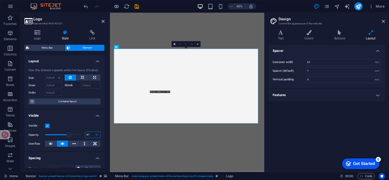
drag, startPoint x: 90, startPoint y: 135, endPoint x: 85, endPoint y: 134, distance: 4.9
click at [86, 134] on input "67" at bounding box center [92, 135] width 15 height 6
type input "70"
click at [76, 123] on div "Visible" at bounding box center [65, 126] width 72 height 6
click at [93, 143] on icon at bounding box center [94, 144] width 3 height 6
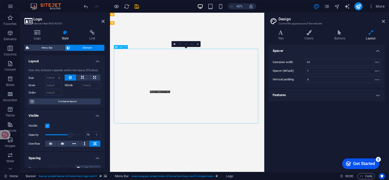
drag, startPoint x: 334, startPoint y: 148, endPoint x: 331, endPoint y: 127, distance: 21.6
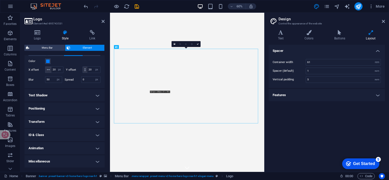
scroll to position [188, 0]
click at [70, 148] on h4 "Animation" at bounding box center [64, 148] width 80 height 12
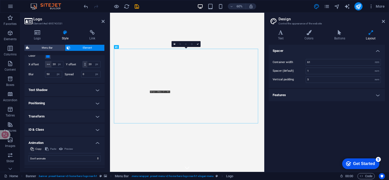
scroll to position [205, 0]
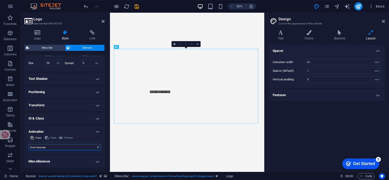
click at [93, 146] on select "Don't animate Show / Hide Slide up/down Zoom in/out Slide left to right Slide r…" at bounding box center [65, 147] width 72 height 6
select select "slide"
click at [29, 145] on select "Don't animate Show / Hide Slide up/down Zoom in/out Slide left to right Slide r…" at bounding box center [65, 147] width 72 height 6
select select "scroll"
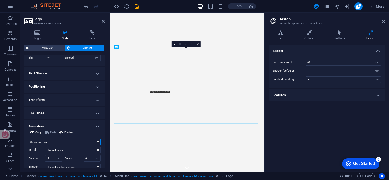
click at [77, 145] on select "Don't animate Show / Hide Slide up/down Zoom in/out Slide left to right Slide r…" at bounding box center [65, 142] width 72 height 6
click at [29, 145] on select "Don't animate Show / Hide Slide up/down Zoom in/out Slide left to right Slide r…" at bounding box center [65, 142] width 72 height 6
click at [67, 145] on select "Don't animate Show / Hide Slide up/down Zoom in/out Slide left to right Slide r…" at bounding box center [65, 142] width 72 height 6
click at [29, 145] on select "Don't animate Show / Hide Slide up/down Zoom in/out Slide left to right Slide r…" at bounding box center [65, 142] width 72 height 6
click at [72, 145] on select "Don't animate Show / Hide Slide up/down Zoom in/out Slide left to right Slide r…" at bounding box center [65, 142] width 72 height 6
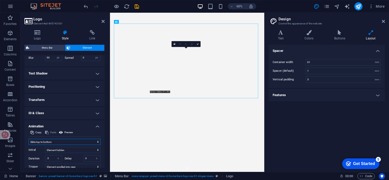
select select "shrink"
click at [29, 145] on select "Don't animate Show / Hide Slide up/down Zoom in/out Slide left to right Slide r…" at bounding box center [65, 142] width 72 height 6
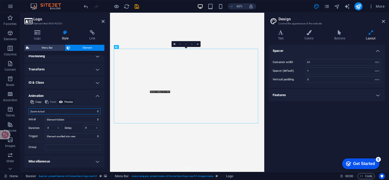
scroll to position [241, 0]
click at [91, 118] on select "Element hidden Element shown" at bounding box center [73, 120] width 56 height 6
click at [45, 117] on select "Element hidden Element shown" at bounding box center [73, 120] width 56 height 6
click at [81, 121] on select "Element hidden Element shown" at bounding box center [73, 120] width 56 height 6
select select "hide"
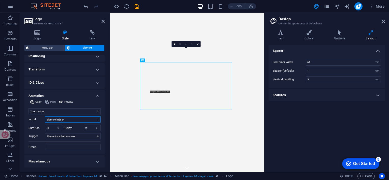
click at [45, 117] on select "Element hidden Element shown" at bounding box center [73, 120] width 56 height 6
drag, startPoint x: 52, startPoint y: 128, endPoint x: 48, endPoint y: 127, distance: 4.6
click at [48, 127] on input ".5" at bounding box center [53, 128] width 17 height 6
click at [82, 137] on select "No automatic trigger On page load Element scrolled into view" at bounding box center [73, 136] width 56 height 6
click at [45, 133] on select "No automatic trigger On page load Element scrolled into view" at bounding box center [73, 136] width 56 height 6
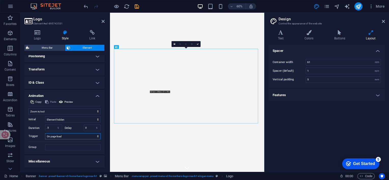
click at [85, 136] on select "No automatic trigger On page load Element scrolled into view" at bounding box center [73, 136] width 56 height 6
select select "scroll"
click at [45, 133] on select "No automatic trigger On page load Element scrolled into view" at bounding box center [73, 136] width 56 height 6
click at [66, 103] on span "Preview" at bounding box center [68, 102] width 9 height 6
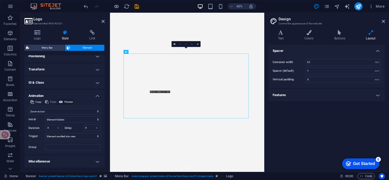
click at [66, 103] on span "Preview" at bounding box center [68, 102] width 9 height 6
click at [85, 83] on h4 "ID & Class" at bounding box center [64, 83] width 80 height 12
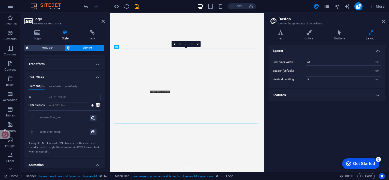
click at [97, 80] on h4 "ID & Class" at bounding box center [64, 75] width 80 height 9
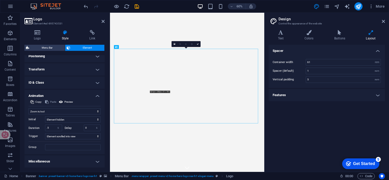
click at [95, 70] on h4 "Transform" at bounding box center [64, 69] width 80 height 12
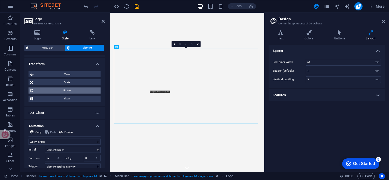
click at [73, 94] on span "Rotate" at bounding box center [67, 91] width 64 height 6
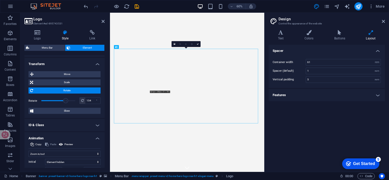
drag, startPoint x: 57, startPoint y: 107, endPoint x: 65, endPoint y: 107, distance: 7.9
click at [65, 103] on span at bounding box center [65, 100] width 5 height 5
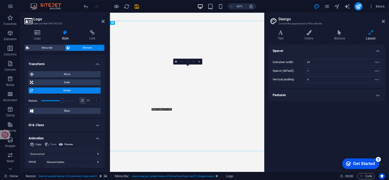
drag, startPoint x: 65, startPoint y: 107, endPoint x: 61, endPoint y: 106, distance: 4.0
click at [61, 103] on span at bounding box center [61, 100] width 5 height 5
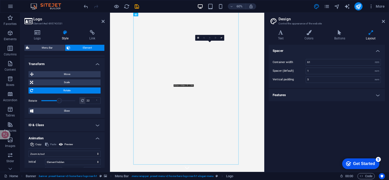
drag, startPoint x: 61, startPoint y: 106, endPoint x: 59, endPoint y: 106, distance: 2.6
click at [59, 103] on span at bounding box center [59, 100] width 5 height 5
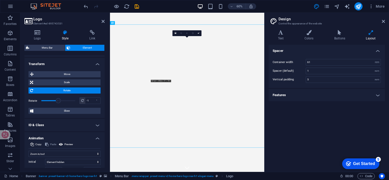
click at [58, 103] on span at bounding box center [58, 100] width 5 height 5
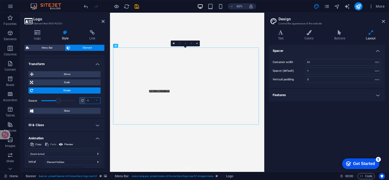
drag, startPoint x: 88, startPoint y: 106, endPoint x: 85, endPoint y: 105, distance: 3.9
click at [85, 104] on input "-1" at bounding box center [92, 101] width 15 height 6
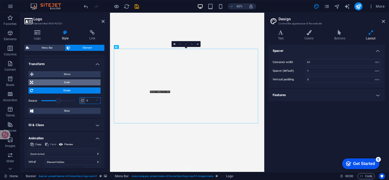
type input "0"
click at [73, 86] on span "Scale" at bounding box center [67, 82] width 64 height 6
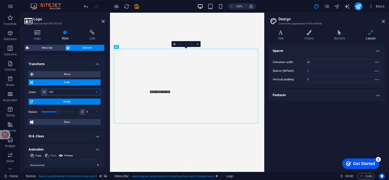
drag, startPoint x: 67, startPoint y: 98, endPoint x: 47, endPoint y: 96, distance: 20.2
click at [47, 95] on input "100" at bounding box center [73, 92] width 53 height 6
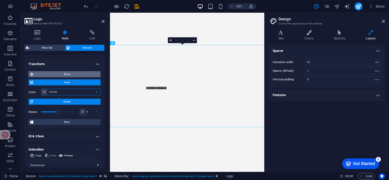
type input "110.00"
click at [76, 77] on span "Move" at bounding box center [67, 74] width 64 height 6
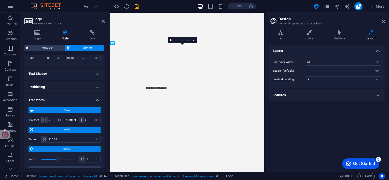
scroll to position [190, 0]
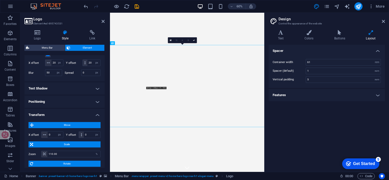
click at [65, 106] on h4 "Positioning" at bounding box center [64, 102] width 80 height 12
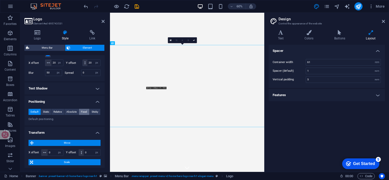
click at [86, 115] on span "Fixed" at bounding box center [84, 112] width 6 height 6
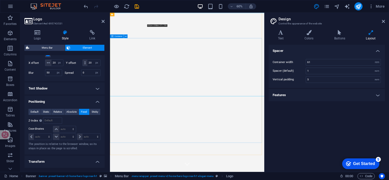
scroll to position [0, 0]
click at [94, 115] on span "Sticky" at bounding box center [95, 112] width 7 height 6
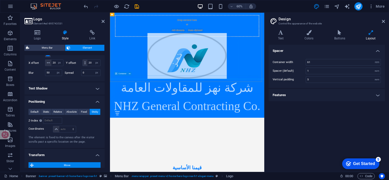
scroll to position [357, 0]
click at [46, 115] on span "Static" at bounding box center [46, 112] width 6 height 6
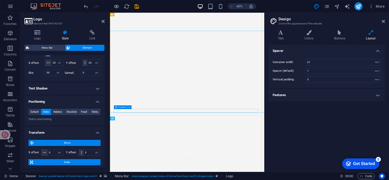
scroll to position [0, 0]
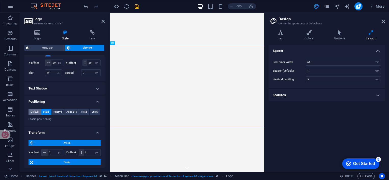
click at [32, 115] on span "Default" at bounding box center [35, 112] width 8 height 6
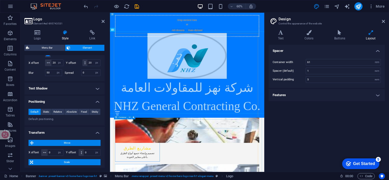
scroll to position [713, 0]
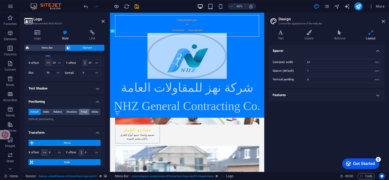
click at [87, 115] on button "Fixed" at bounding box center [84, 112] width 10 height 6
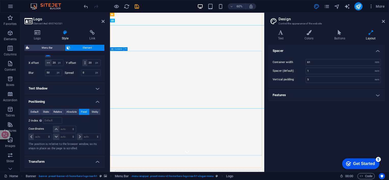
scroll to position [0, 0]
click at [51, 124] on input "number" at bounding box center [52, 121] width 18 height 6
click at [34, 115] on span "Default" at bounding box center [35, 112] width 8 height 6
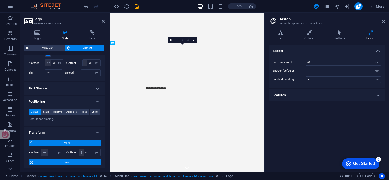
click at [52, 122] on p "Default positioning." at bounding box center [65, 119] width 72 height 4
click at [47, 115] on span "Static" at bounding box center [46, 112] width 6 height 6
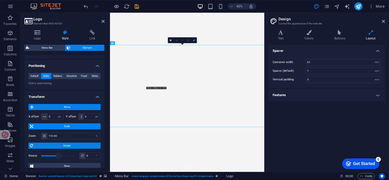
scroll to position [241, 0]
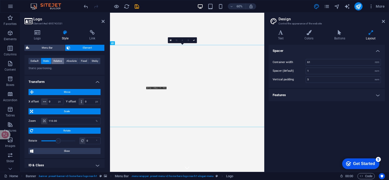
click at [61, 64] on span "Relative" at bounding box center [57, 61] width 8 height 6
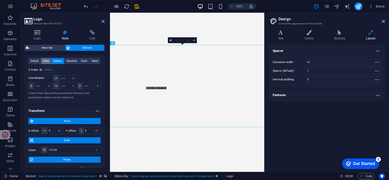
click at [46, 64] on span "Static" at bounding box center [46, 61] width 6 height 6
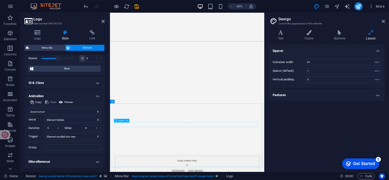
scroll to position [42, 0]
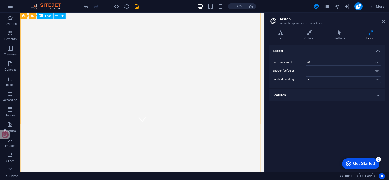
scroll to position [0, 0]
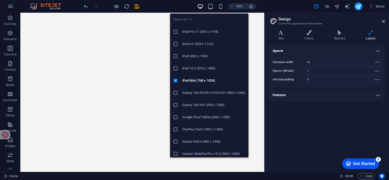
click at [202, 32] on h6 "iPad Pro 11 (834 x 1194)" at bounding box center [213, 32] width 63 height 6
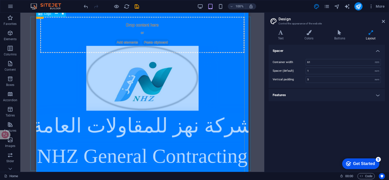
scroll to position [917, 0]
click at [39, 15] on icon at bounding box center [39, 16] width 3 height 6
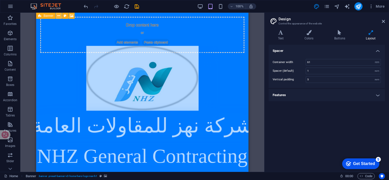
click at [60, 17] on icon at bounding box center [58, 15] width 3 height 5
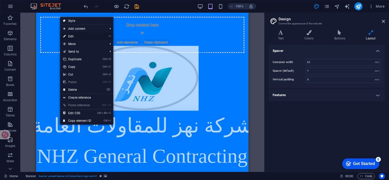
click at [77, 36] on link "⏎ Edit" at bounding box center [77, 37] width 34 height 8
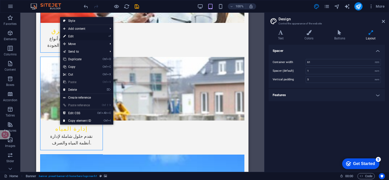
scroll to position [39, 0]
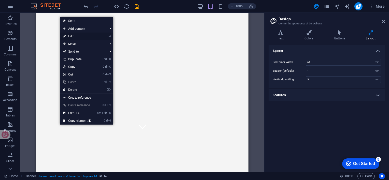
select select "preset-banner-v3-home-hero-logo-nav-h1"
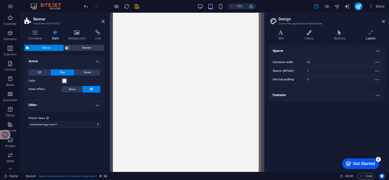
click at [65, 80] on span at bounding box center [64, 81] width 4 height 4
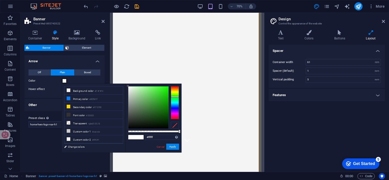
click at [175, 97] on div at bounding box center [175, 102] width 8 height 33
type input "#3cdb31"
click at [159, 92] on div at bounding box center [148, 108] width 40 height 42
click at [176, 147] on button "Apply" at bounding box center [172, 147] width 13 height 6
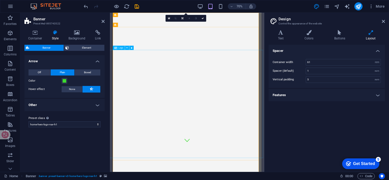
scroll to position [0, 0]
click at [141, 27] on icon at bounding box center [140, 28] width 2 height 4
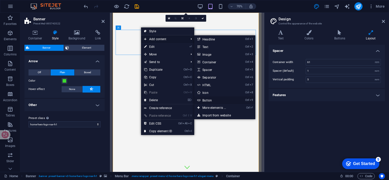
click at [219, 100] on link "Ctrl 9 Button" at bounding box center [215, 101] width 42 height 8
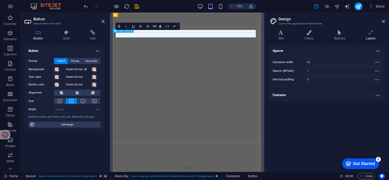
click at [128, 30] on button at bounding box center [127, 30] width 4 height 4
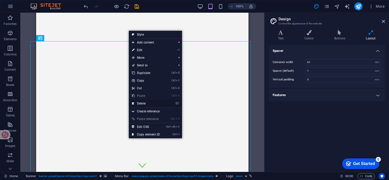
drag, startPoint x: 108, startPoint y: 89, endPoint x: 145, endPoint y: 102, distance: 38.7
click at [145, 102] on link "⌦ Delete" at bounding box center [146, 104] width 34 height 8
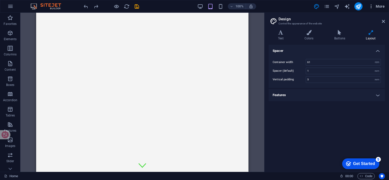
click at [376, 7] on span "More" at bounding box center [377, 6] width 16 height 5
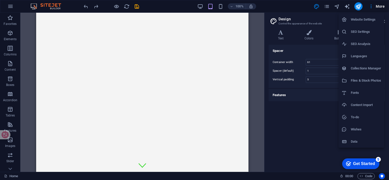
click at [11, 5] on div at bounding box center [194, 90] width 389 height 180
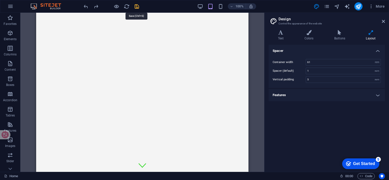
click at [139, 7] on icon "save" at bounding box center [137, 7] width 6 height 6
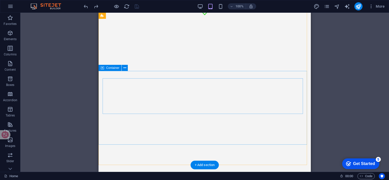
scroll to position [76, 0]
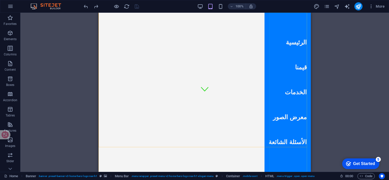
click at [297, 66] on nav "الرئيسية قيمنا الخدمات معرض الصور الأسئلة الشائعة" at bounding box center [288, 92] width 46 height 159
click at [298, 68] on nav "الرئيسية قيمنا الخدمات معرض الصور الأسئلة الشائعة" at bounding box center [288, 92] width 46 height 159
click at [295, 92] on nav "الرئيسية قيمنا الخدمات معرض الصور الأسئلة الشائعة" at bounding box center [288, 92] width 46 height 159
click at [290, 116] on nav "الرئيسية قيمنا الخدمات معرض الصور الأسئلة الشائعة" at bounding box center [288, 92] width 46 height 159
click at [293, 142] on nav "الرئيسية قيمنا الخدمات معرض الصور الأسئلة الشائعة" at bounding box center [288, 92] width 46 height 159
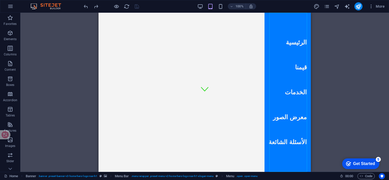
click at [293, 40] on nav "الرئيسية قيمنا الخدمات معرض الصور الأسئلة الشائعة" at bounding box center [288, 92] width 46 height 159
click at [293, 43] on nav "الرئيسية قيمنا الخدمات معرض الصور الأسئلة الشائعة" at bounding box center [288, 92] width 46 height 159
select select
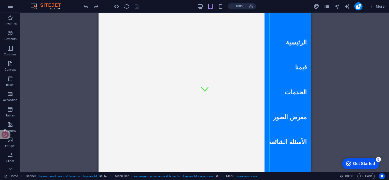
select select
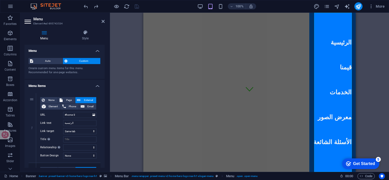
click at [117, 83] on div "H2 Banner Container Banner Menu Bar Menu Bar Banner Logo Spacer Container Conta…" at bounding box center [249, 92] width 279 height 159
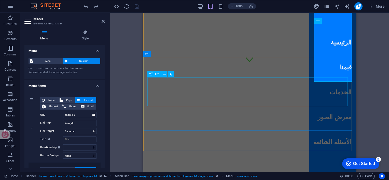
scroll to position [51, 0]
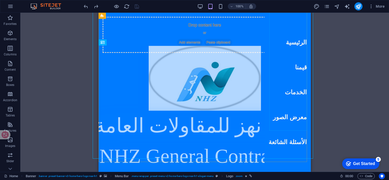
scroll to position [1060, 0]
click at [239, 138] on div "شركة نهز للمقاولات العامة NHZ General Contracting Co." at bounding box center [204, 124] width 225 height 156
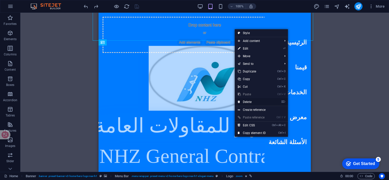
click at [246, 103] on link "⌦ Delete" at bounding box center [252, 102] width 34 height 8
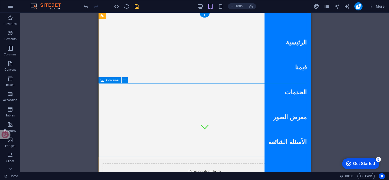
scroll to position [0, 0]
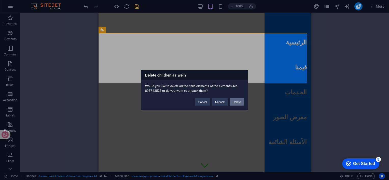
click at [236, 100] on button "Delete" at bounding box center [237, 102] width 14 height 8
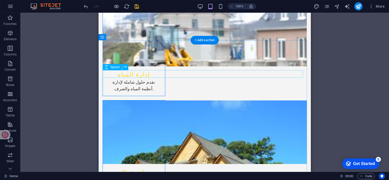
scroll to position [586, 0]
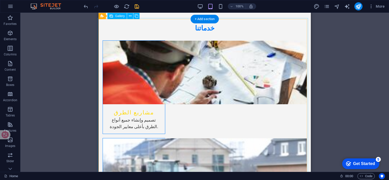
scroll to position [484, 0]
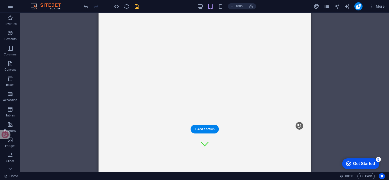
scroll to position [0, 0]
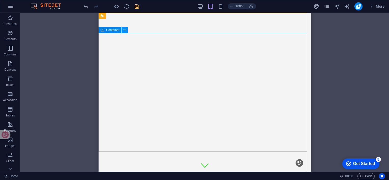
click at [125, 30] on icon at bounding box center [125, 30] width 3 height 5
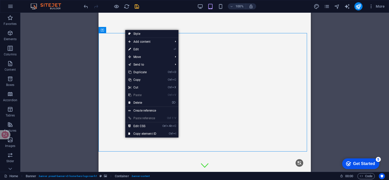
drag, startPoint x: 138, startPoint y: 48, endPoint x: 134, endPoint y: 52, distance: 5.6
click at [138, 48] on link "⏎ Edit" at bounding box center [142, 50] width 34 height 8
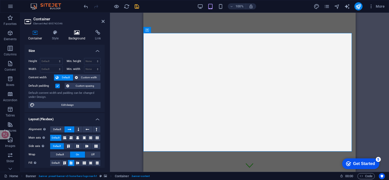
click at [77, 35] on icon at bounding box center [77, 32] width 25 height 5
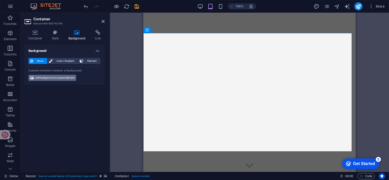
click at [66, 79] on span "Edit background on parent element" at bounding box center [54, 78] width 39 height 6
select select "ms"
select select "s"
select select "progressive"
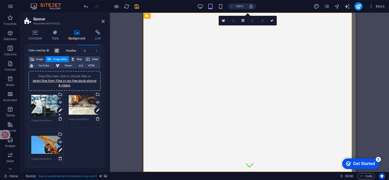
scroll to position [25, 0]
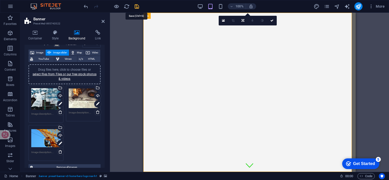
click at [138, 5] on icon "save" at bounding box center [137, 7] width 6 height 6
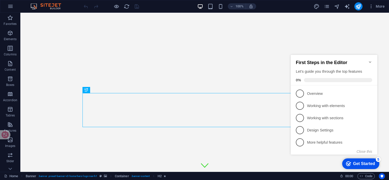
click at [372, 60] on icon "Minimize checklist" at bounding box center [370, 62] width 4 height 4
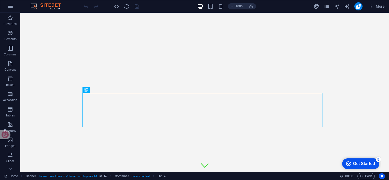
drag, startPoint x: 354, startPoint y: 165, endPoint x: 406, endPoint y: 275, distance: 121.8
click at [357, 166] on div "Get Started" at bounding box center [364, 164] width 22 height 5
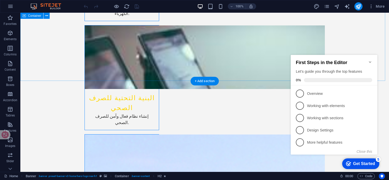
scroll to position [824, 0]
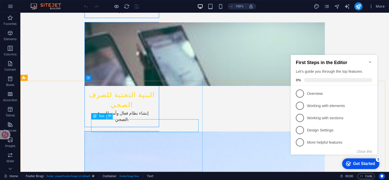
click at [110, 116] on icon at bounding box center [109, 116] width 3 height 5
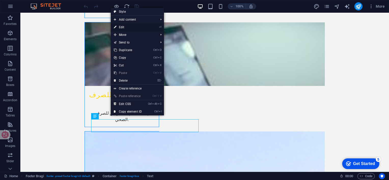
click at [126, 27] on link "⏎ Edit" at bounding box center [128, 27] width 34 height 8
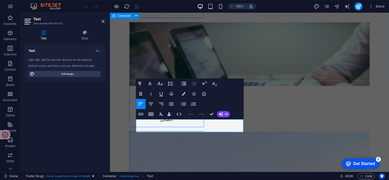
scroll to position [806, 0]
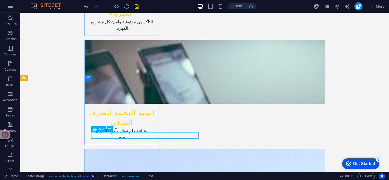
scroll to position [824, 0]
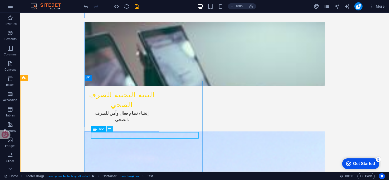
click at [110, 129] on icon at bounding box center [109, 129] width 3 height 5
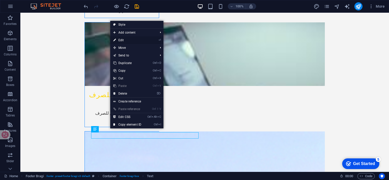
drag, startPoint x: 130, startPoint y: 41, endPoint x: 20, endPoint y: 28, distance: 110.5
click at [130, 41] on link "⏎ Edit" at bounding box center [127, 40] width 34 height 8
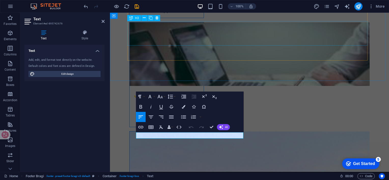
scroll to position [806, 0]
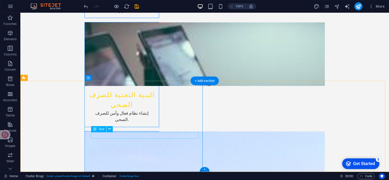
click at [109, 128] on icon at bounding box center [109, 129] width 3 height 5
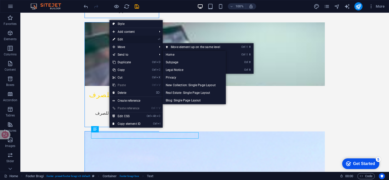
click at [124, 39] on link "⏎ Edit" at bounding box center [127, 40] width 34 height 8
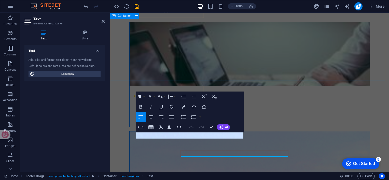
scroll to position [806, 0]
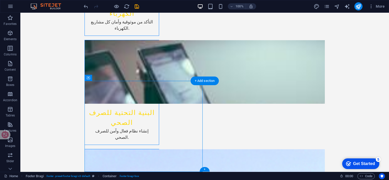
scroll to position [824, 0]
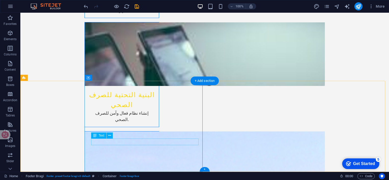
click at [110, 137] on icon at bounding box center [109, 135] width 3 height 5
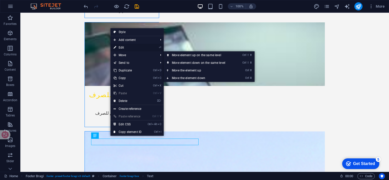
drag, startPoint x: 126, startPoint y: 47, endPoint x: 16, endPoint y: 37, distance: 110.2
click at [126, 47] on link "⏎ Edit" at bounding box center [128, 48] width 34 height 8
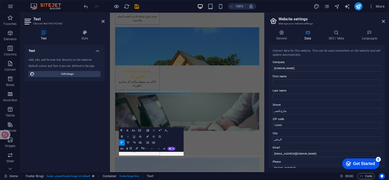
scroll to position [802, 0]
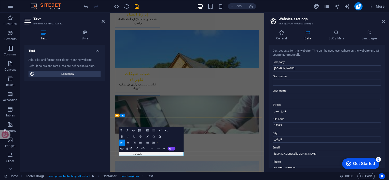
drag, startPoint x: 181, startPoint y: 247, endPoint x: 130, endPoint y: 246, distance: 50.4
drag, startPoint x: 289, startPoint y: 110, endPoint x: 275, endPoint y: 111, distance: 14.3
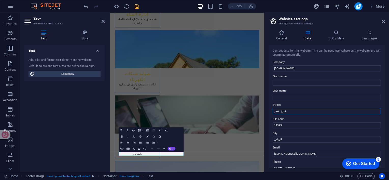
click at [275, 111] on input "شارع النصر" at bounding box center [327, 111] width 108 height 6
type input "شارع ابو بكر الصديق - حى الروابى"
drag, startPoint x: 285, startPoint y: 126, endPoint x: 269, endPoint y: 124, distance: 16.4
click at [269, 124] on div "Contact data for this website. This can be used everywhere on the website and w…" at bounding box center [327, 106] width 116 height 123
type input "13321"
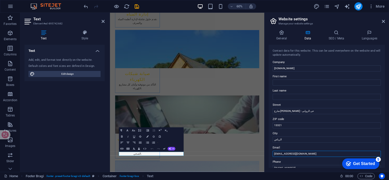
drag, startPoint x: 278, startPoint y: 154, endPoint x: 272, endPoint y: 153, distance: 5.4
click at [273, 153] on input "[EMAIL_ADDRESS][DOMAIN_NAME]" at bounding box center [327, 154] width 108 height 6
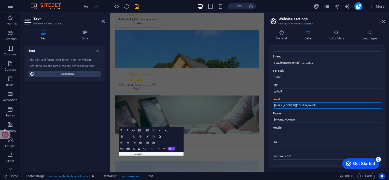
scroll to position [51, 0]
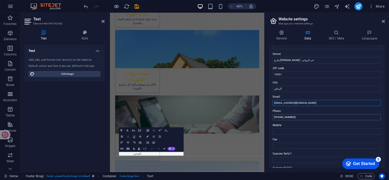
type input "nhz@nhzcompany.com"
click at [297, 117] on input "[PHONE_NUMBER]" at bounding box center [327, 117] width 108 height 6
type input "+966-5909888999 - +966-555177757"
click at [303, 133] on input "Mobile" at bounding box center [327, 132] width 108 height 6
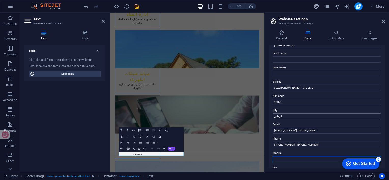
scroll to position [0, 0]
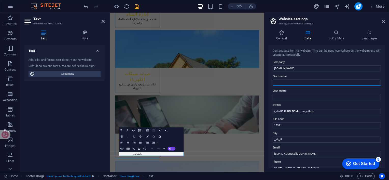
click at [303, 83] on input "First name" at bounding box center [327, 83] width 108 height 6
type input "Abdulaziz"
click at [294, 97] on input "Last name" at bounding box center [327, 97] width 108 height 6
type input "Almogheer"
click at [292, 23] on h3 "Manage your website settings" at bounding box center [327, 23] width 96 height 5
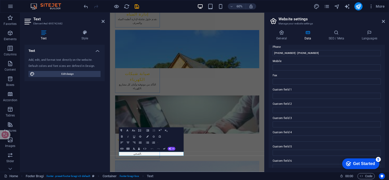
scroll to position [121, 0]
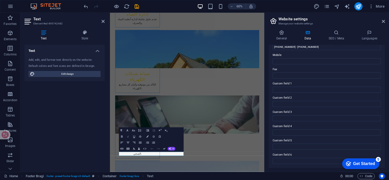
click at [72, 124] on div "Text Add, edit, and format text directly on the website. Default colors and fon…" at bounding box center [64, 106] width 80 height 123
click at [129, 154] on button at bounding box center [130, 154] width 4 height 4
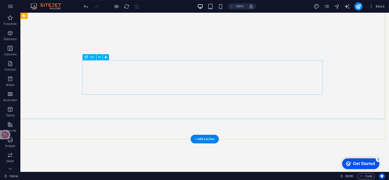
scroll to position [51, 0]
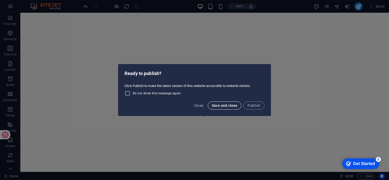
click at [225, 105] on span "Save and close" at bounding box center [225, 106] width 26 height 4
